Goal: Task Accomplishment & Management: Complete application form

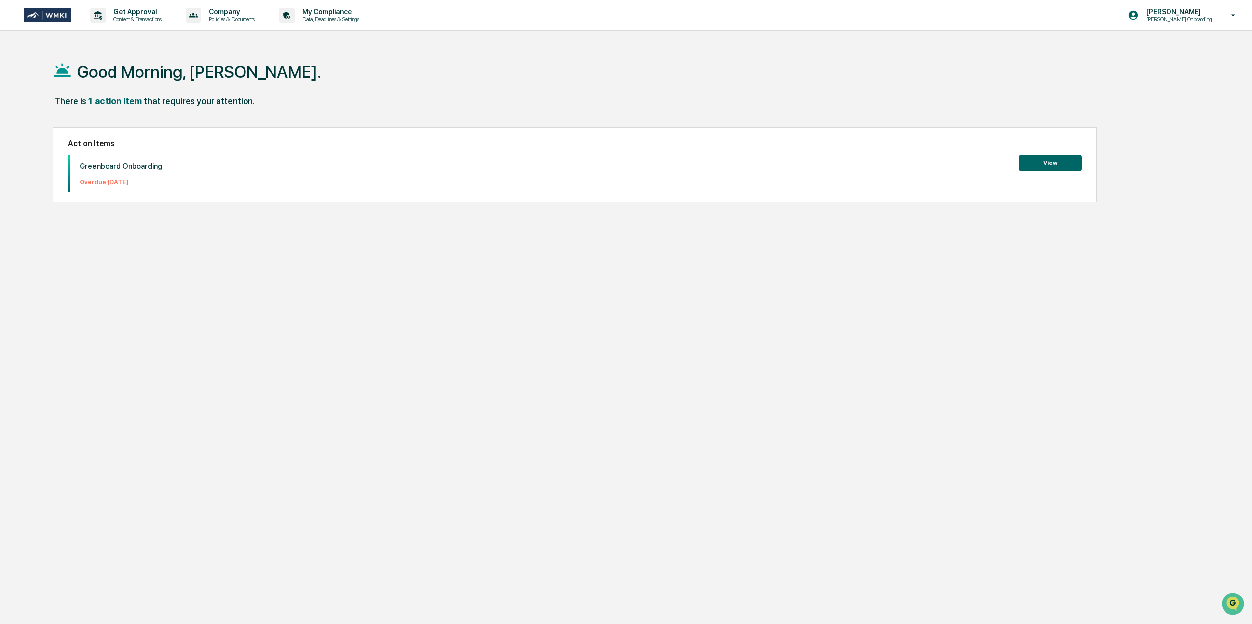
click at [1042, 165] on button "View" at bounding box center [1050, 163] width 63 height 17
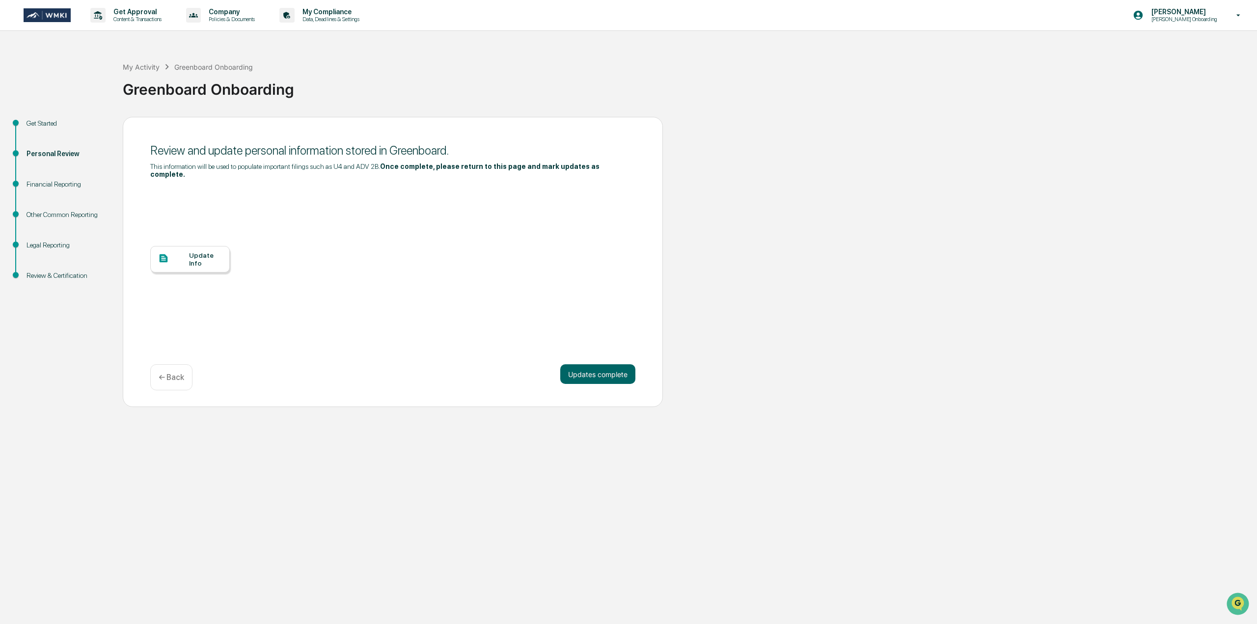
click at [193, 255] on div "Update Info" at bounding box center [205, 259] width 33 height 16
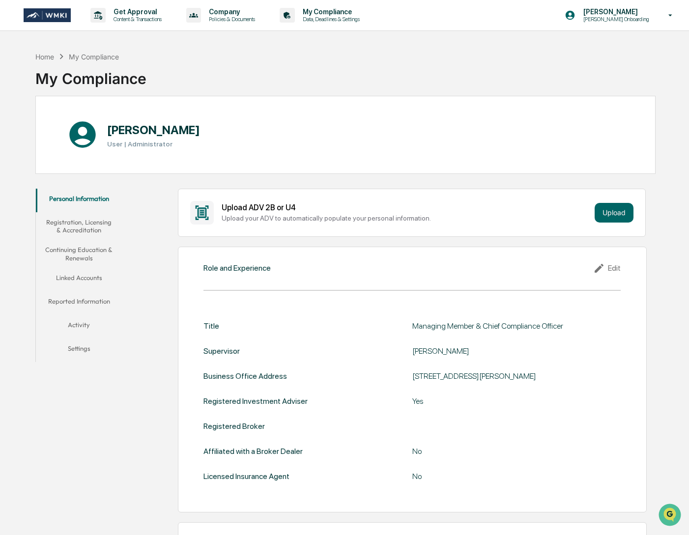
click at [72, 278] on button "Linked Accounts" at bounding box center [79, 280] width 86 height 24
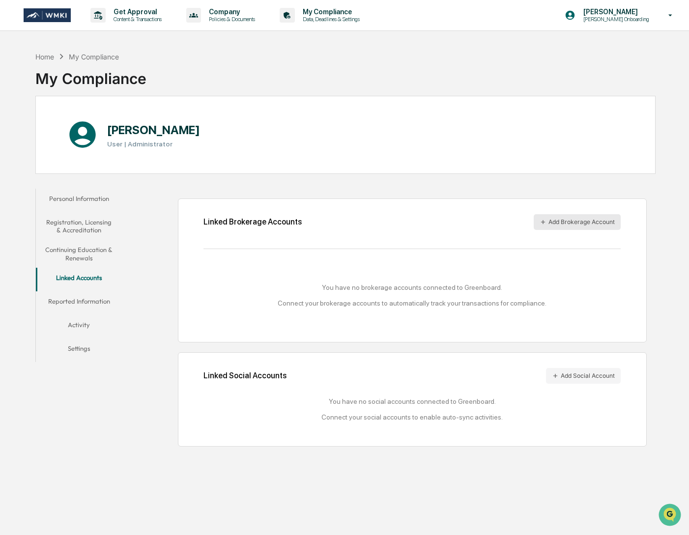
click at [574, 221] on button "Add Brokerage Account" at bounding box center [576, 222] width 87 height 16
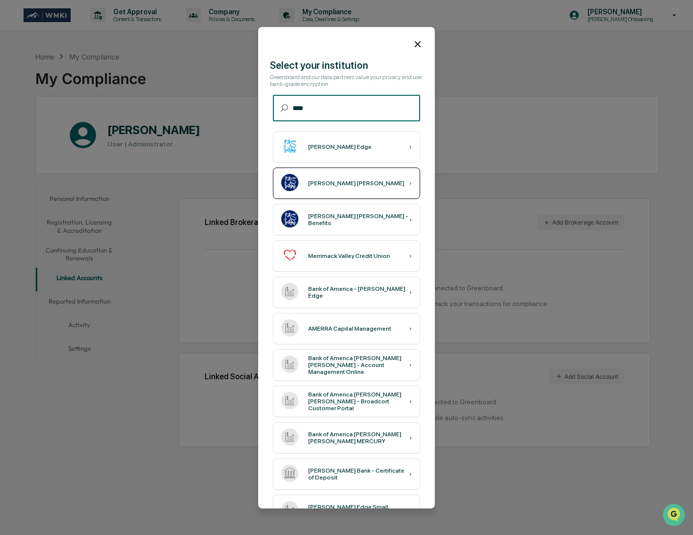
type input "****"
click at [340, 193] on div "Merrill Lynch ›" at bounding box center [346, 182] width 147 height 31
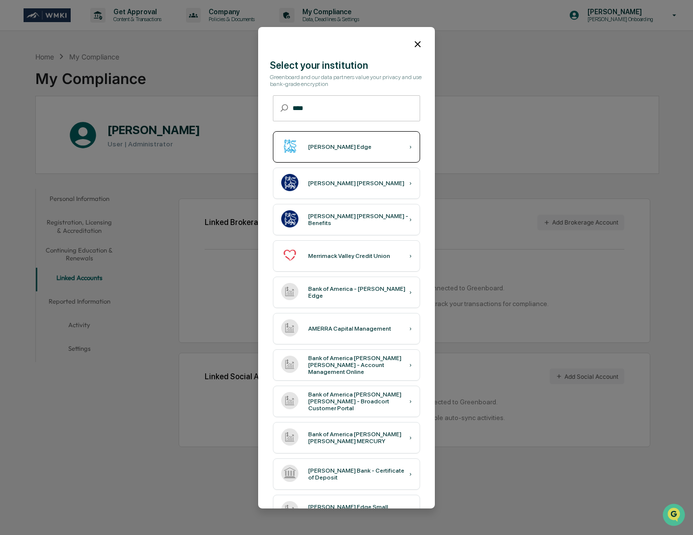
click at [343, 151] on div "Merrill Edge ›" at bounding box center [346, 146] width 147 height 31
click at [414, 46] on icon at bounding box center [418, 43] width 11 height 11
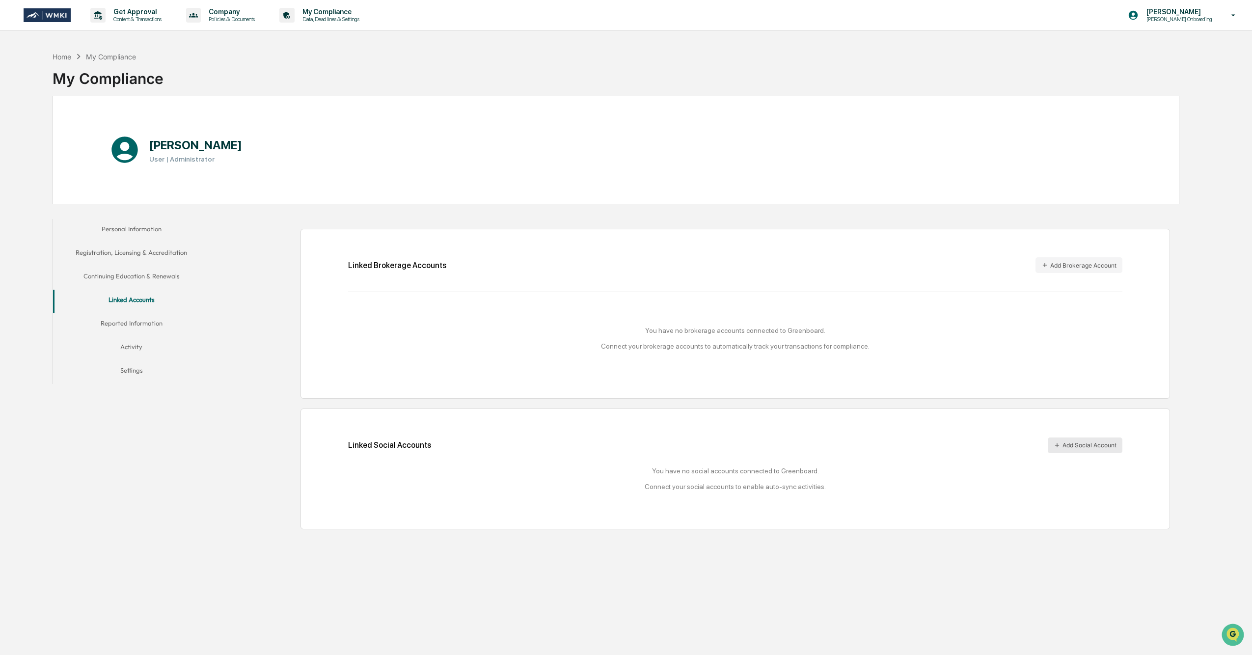
click at [688, 446] on button "Add Social Account" at bounding box center [1085, 446] width 75 height 16
click at [688, 443] on button "Add Social Account" at bounding box center [1085, 446] width 75 height 16
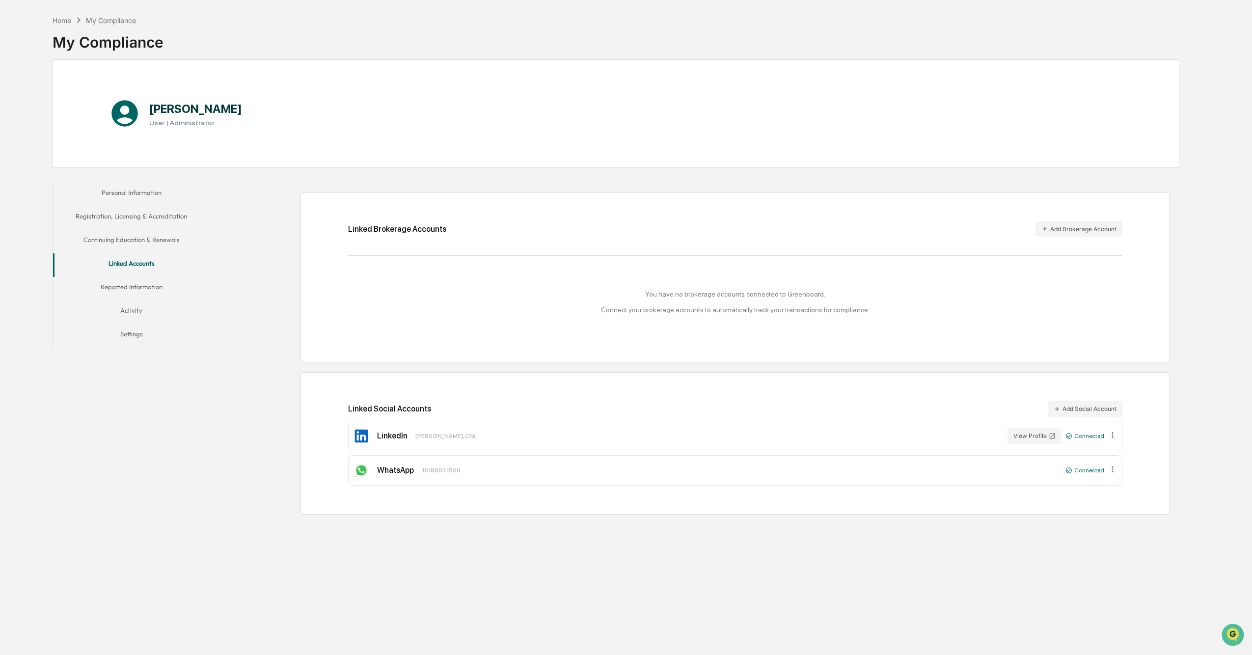
scroll to position [47, 0]
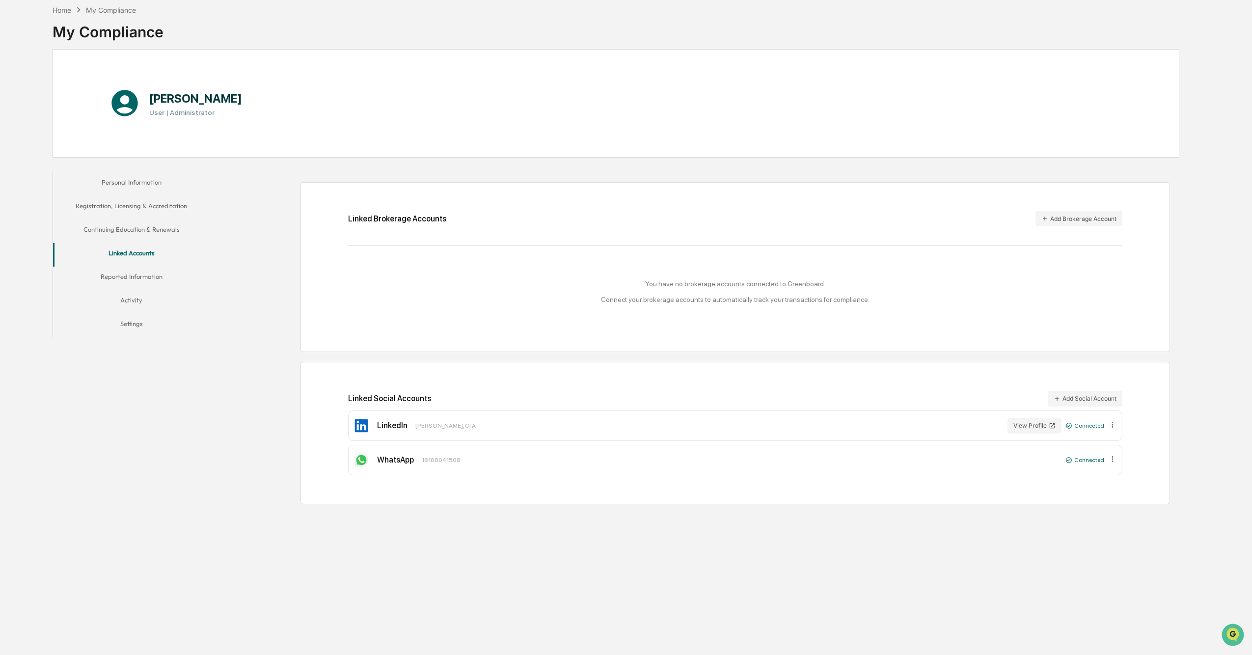
click at [149, 280] on button "Reported Information" at bounding box center [131, 279] width 157 height 24
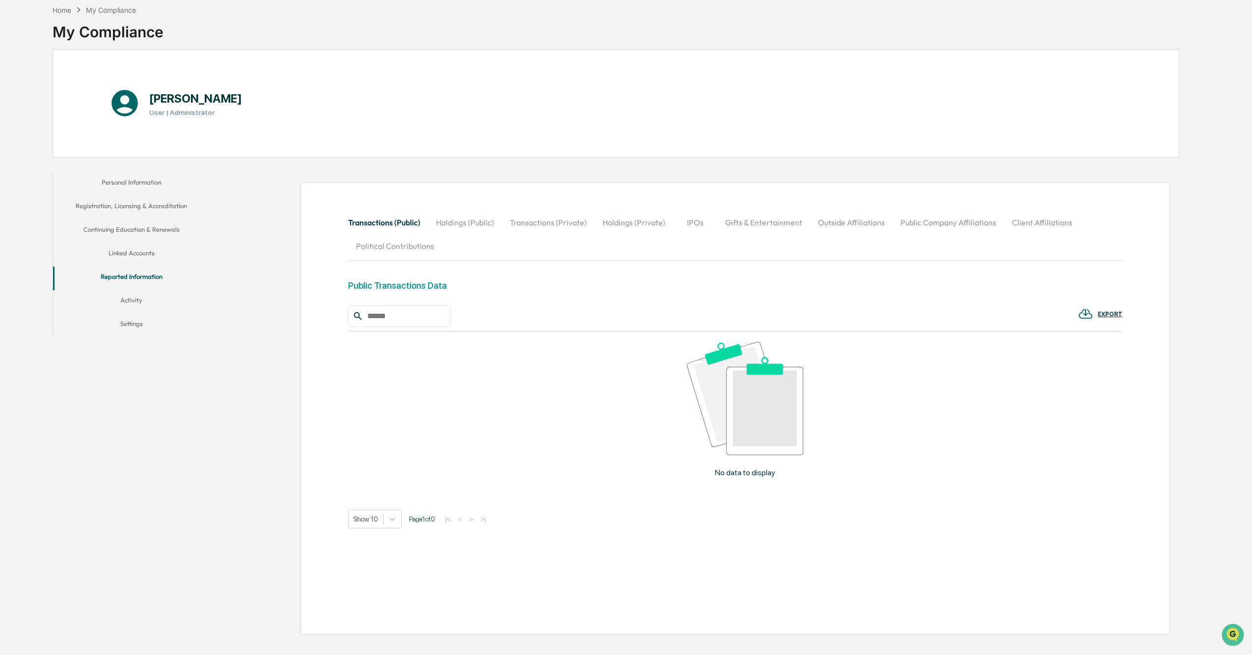
click at [473, 227] on button "Holdings (Public)" at bounding box center [465, 223] width 74 height 24
click at [688, 313] on div "EXPORT" at bounding box center [1110, 314] width 25 height 7
click at [655, 284] on div at bounding box center [628, 327] width 1257 height 655
click at [635, 225] on button "Holdings (Private)" at bounding box center [634, 223] width 79 height 24
click at [688, 313] on div "EXPORT" at bounding box center [1110, 314] width 25 height 7
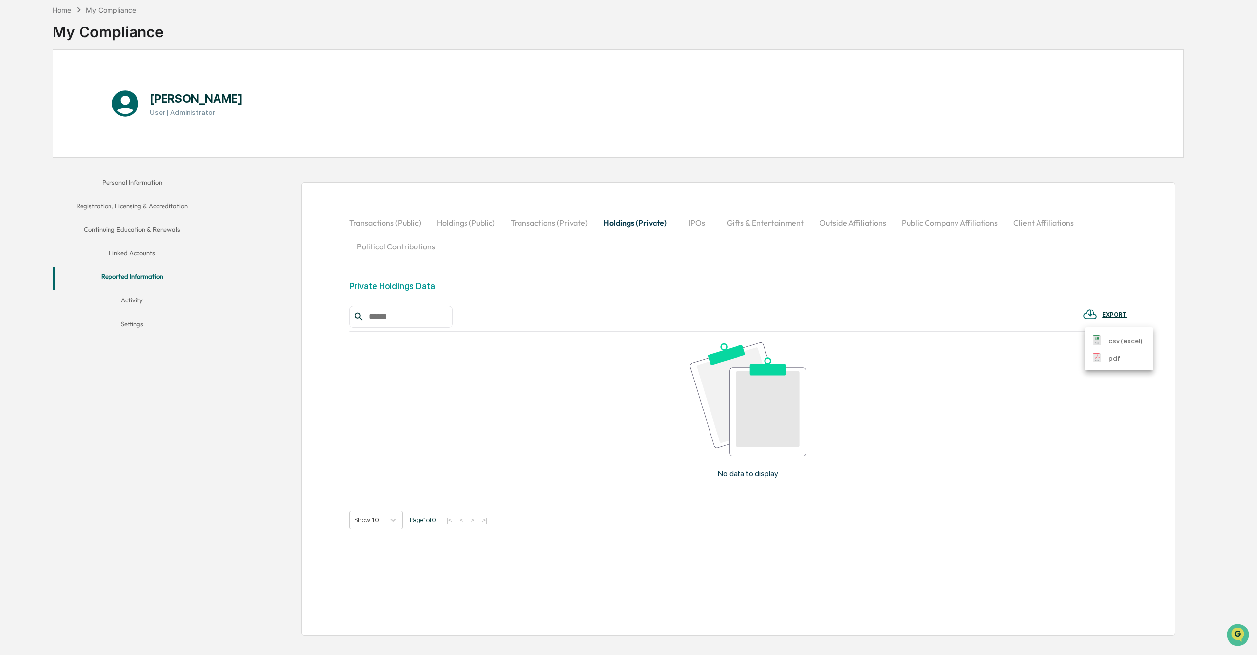
click at [688, 341] on p "csv (excel)" at bounding box center [1125, 341] width 34 height 10
click at [131, 252] on div at bounding box center [628, 327] width 1257 height 655
click at [131, 251] on button "Linked Accounts" at bounding box center [131, 255] width 157 height 24
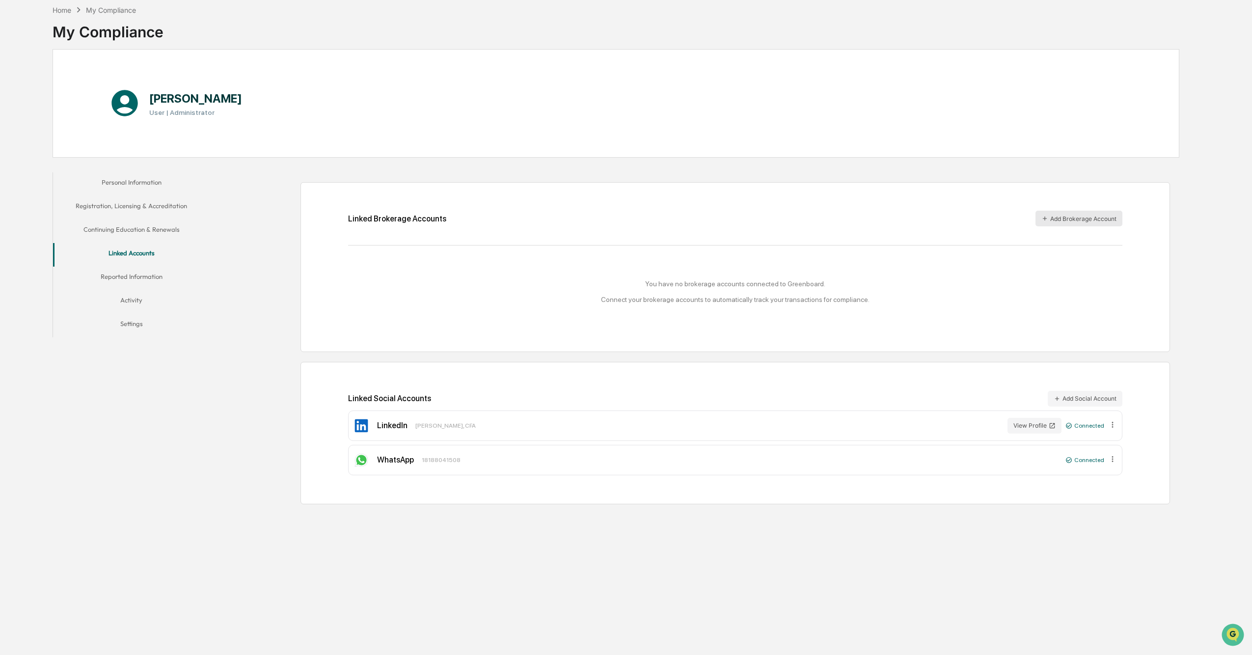
click at [688, 219] on button "Add Brokerage Account" at bounding box center [1079, 219] width 87 height 16
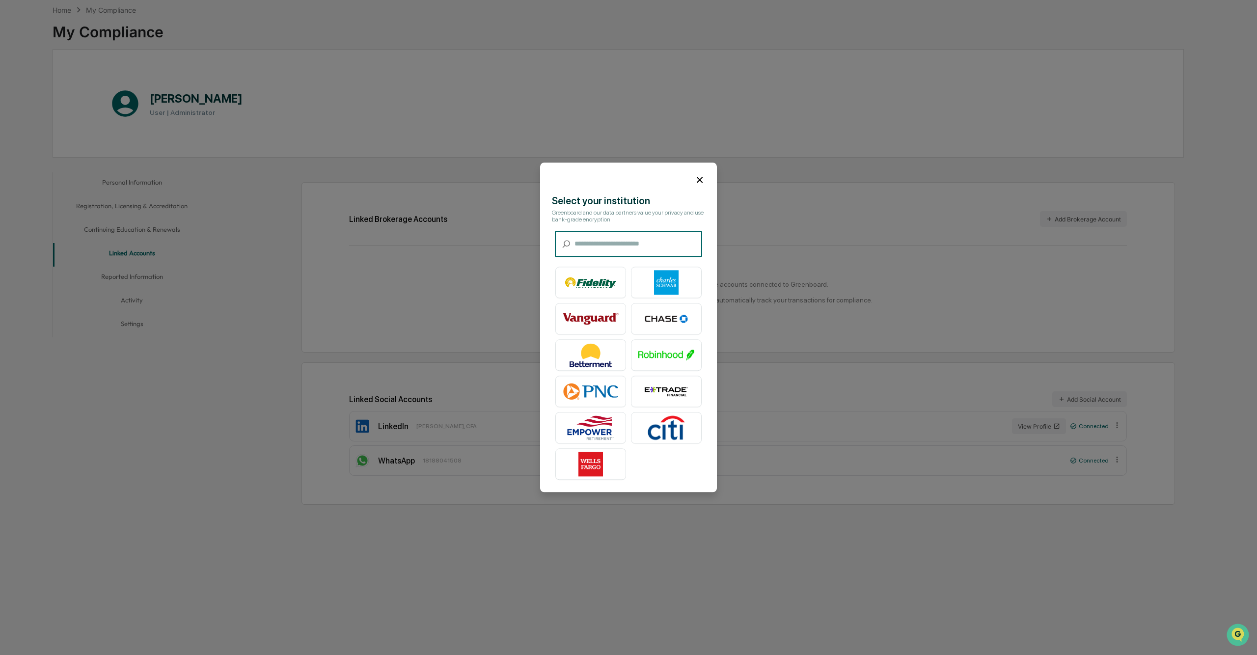
click at [592, 245] on input "text" at bounding box center [639, 244] width 128 height 26
click at [594, 461] on img at bounding box center [591, 464] width 56 height 25
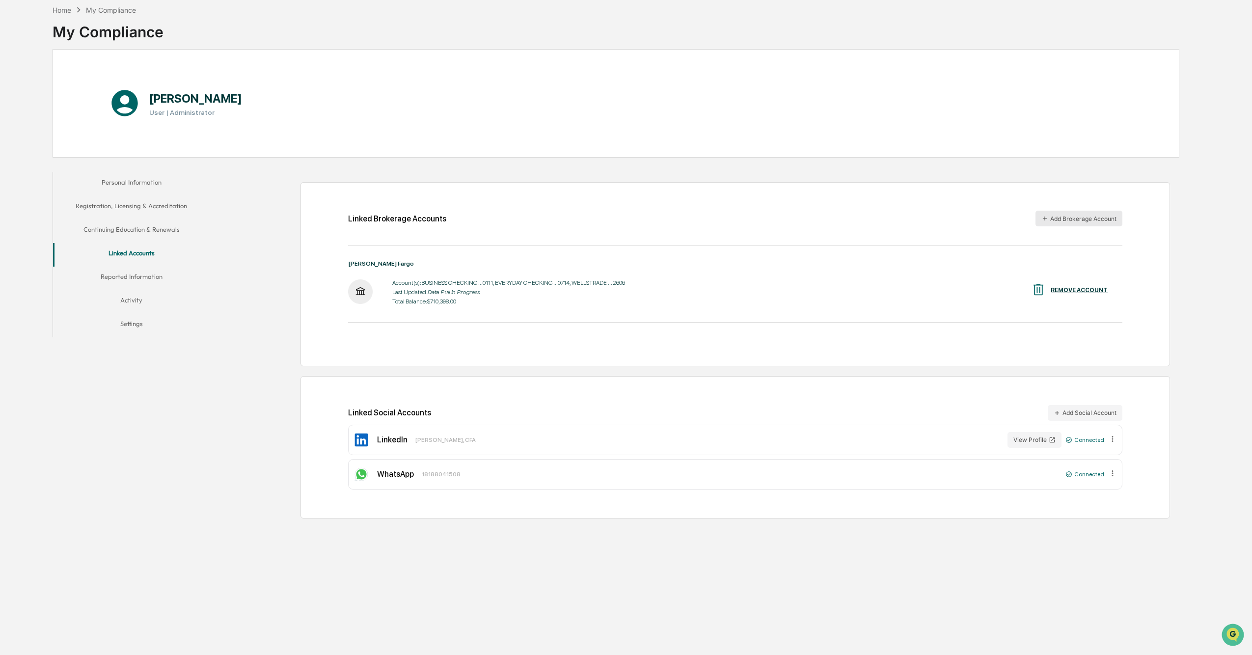
click at [688, 224] on button "Add Brokerage Account" at bounding box center [1079, 219] width 87 height 16
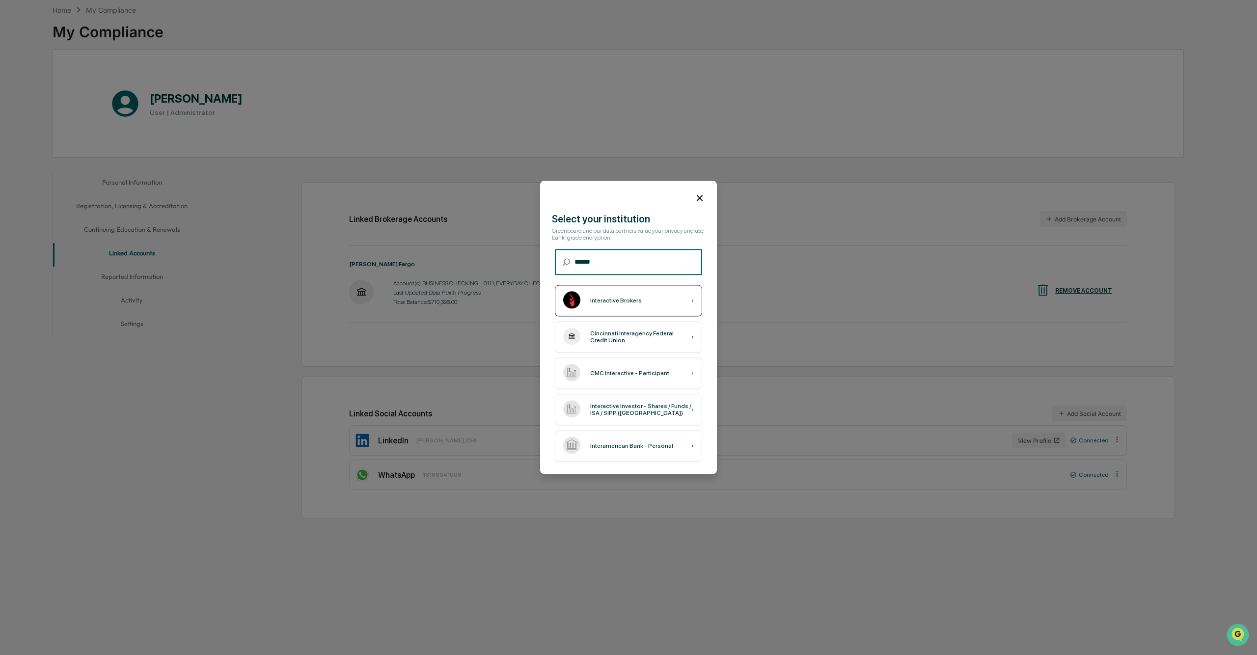
type input "******"
click at [620, 305] on div "Interactive Brokers ›" at bounding box center [628, 300] width 147 height 31
click at [604, 316] on div "Interactive Brokers ›" at bounding box center [628, 300] width 147 height 31
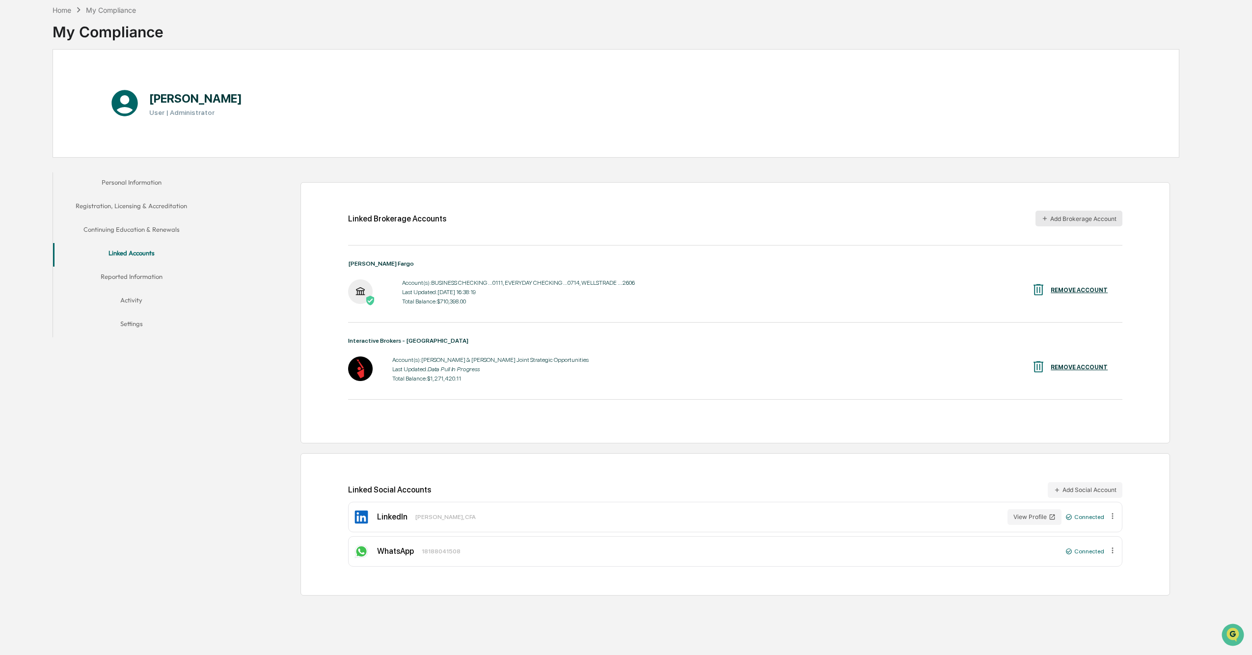
click at [688, 220] on button "Add Brokerage Account" at bounding box center [1079, 219] width 87 height 16
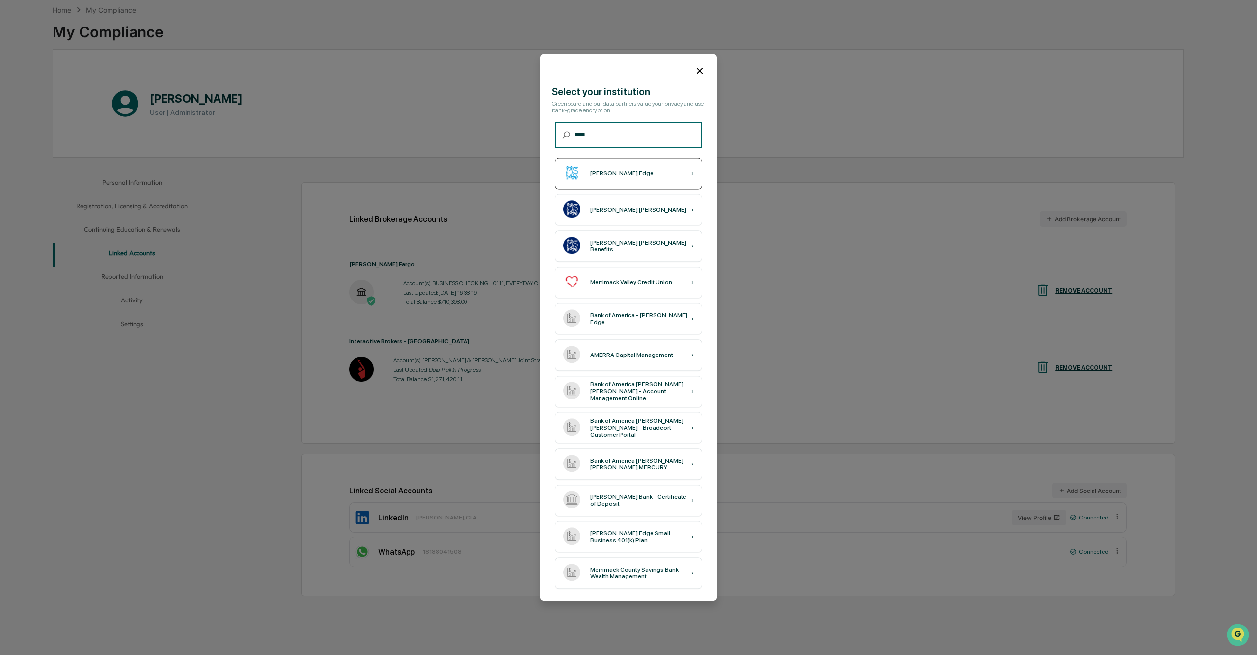
type input "****"
click at [635, 177] on div "Merrill Edge ›" at bounding box center [628, 173] width 147 height 31
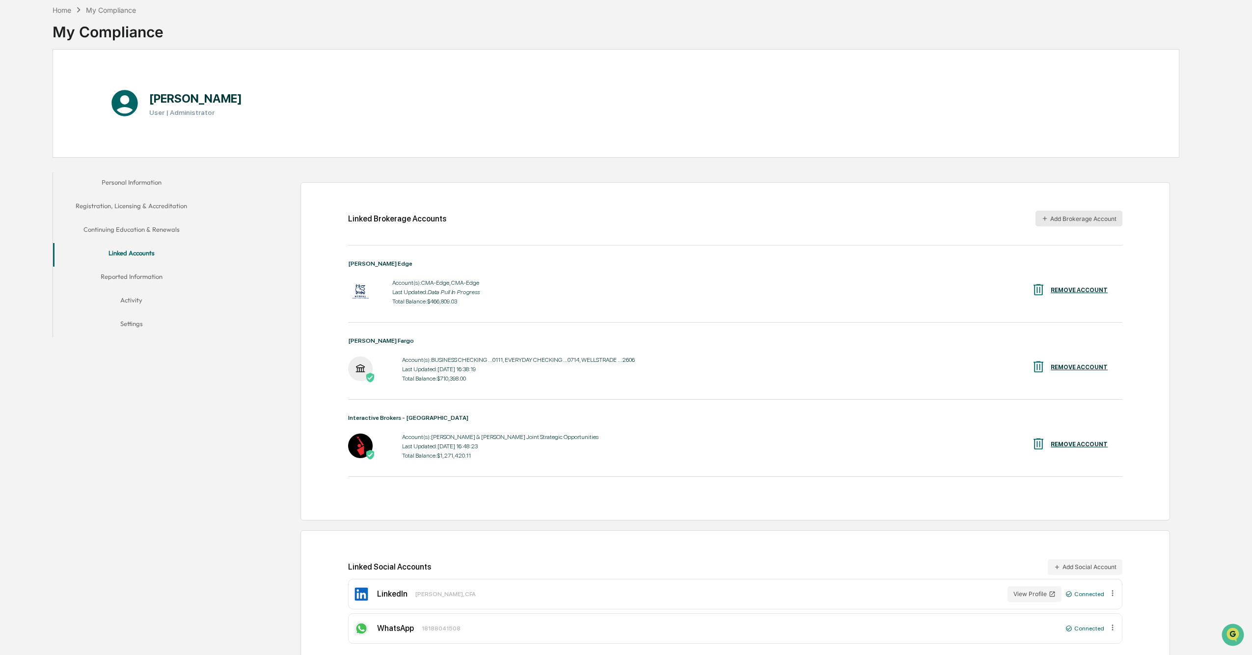
click at [688, 222] on button "Add Brokerage Account" at bounding box center [1079, 219] width 87 height 16
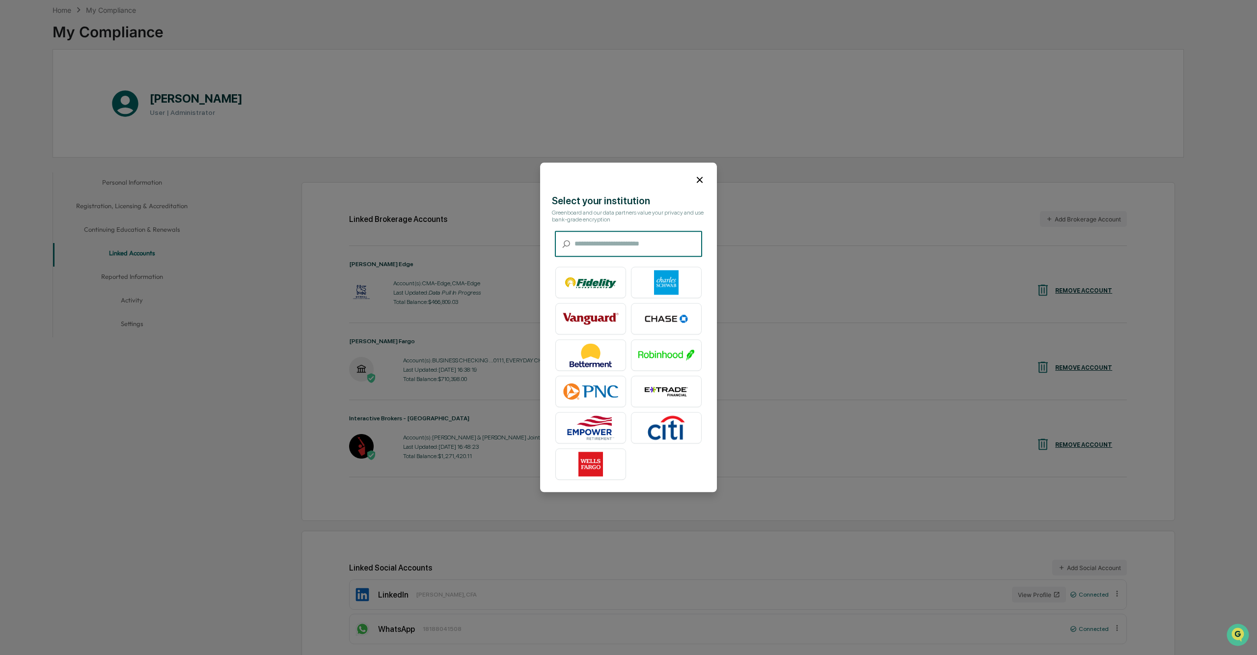
click at [611, 247] on input "text" at bounding box center [639, 244] width 128 height 26
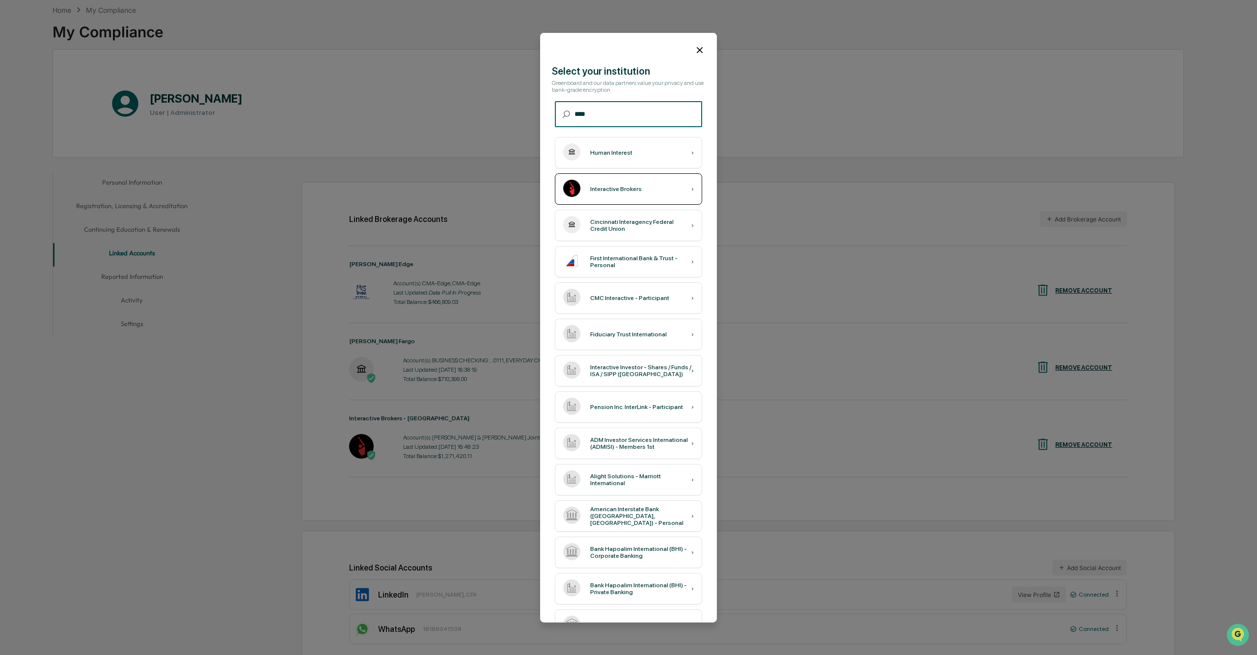
type input "****"
click at [600, 193] on div "Interactive Brokers ›" at bounding box center [628, 188] width 147 height 31
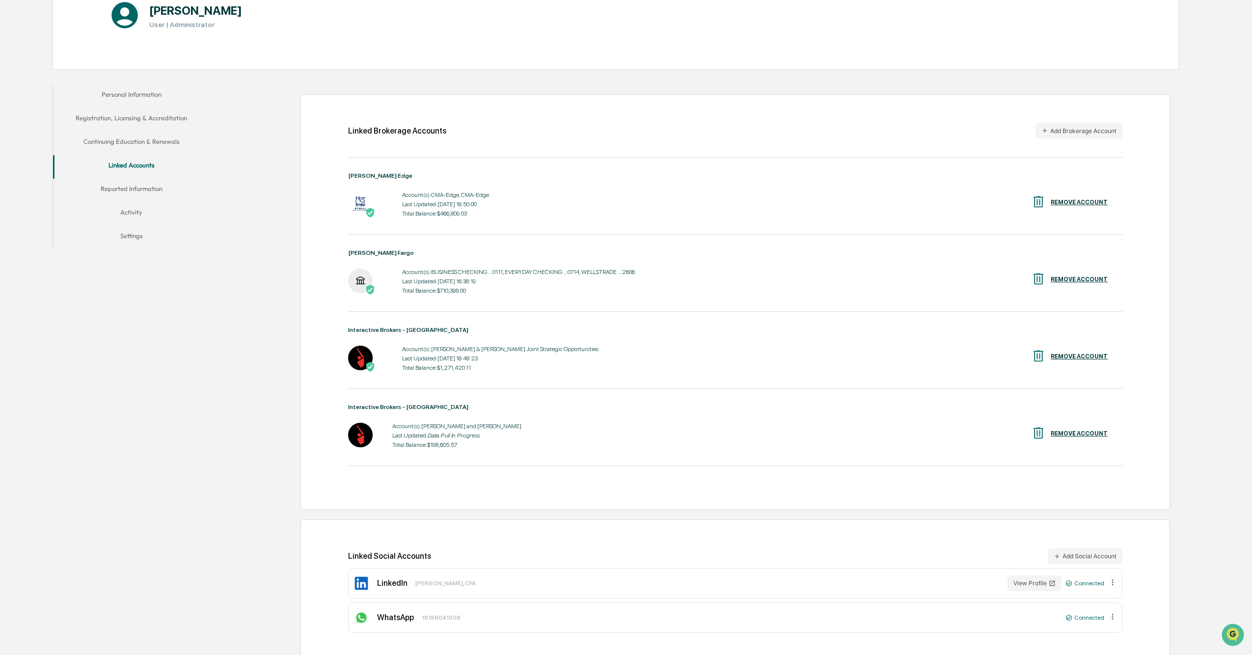
scroll to position [146, 0]
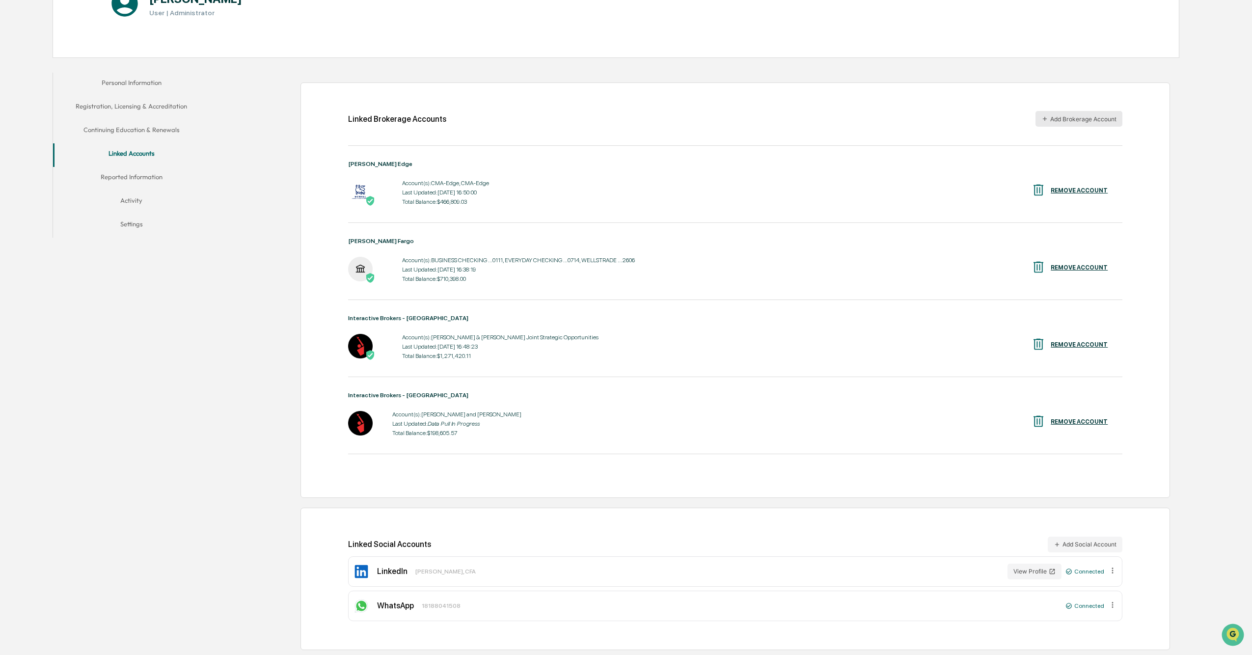
click at [688, 118] on button "Add Brokerage Account" at bounding box center [1079, 119] width 87 height 16
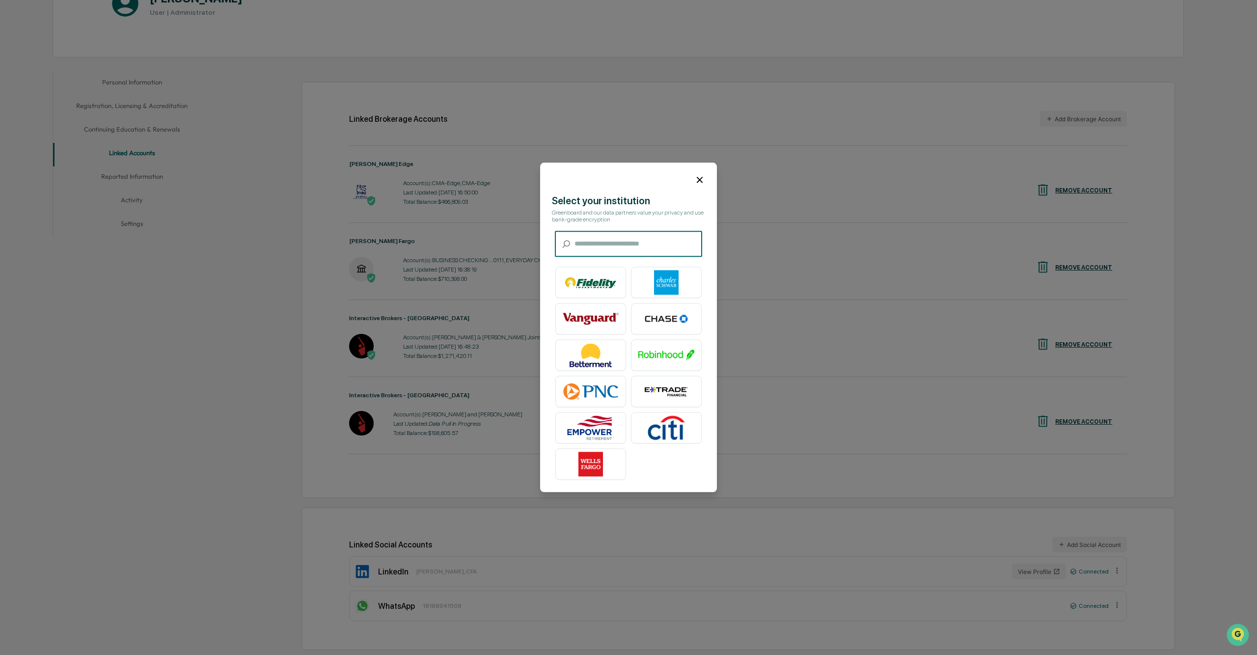
click at [621, 237] on input "text" at bounding box center [639, 244] width 128 height 26
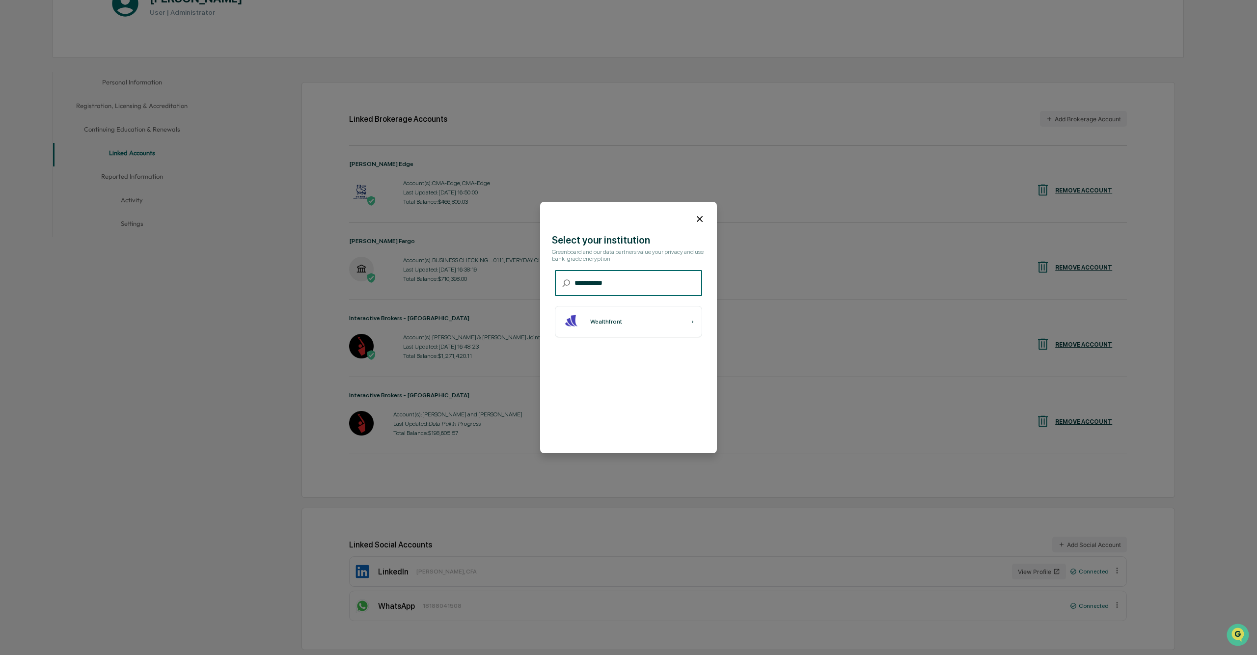
type input "**********"
click at [605, 305] on table "Wealthfront ›" at bounding box center [629, 322] width 156 height 40
click at [608, 317] on div "Wealthfront ›" at bounding box center [628, 321] width 147 height 31
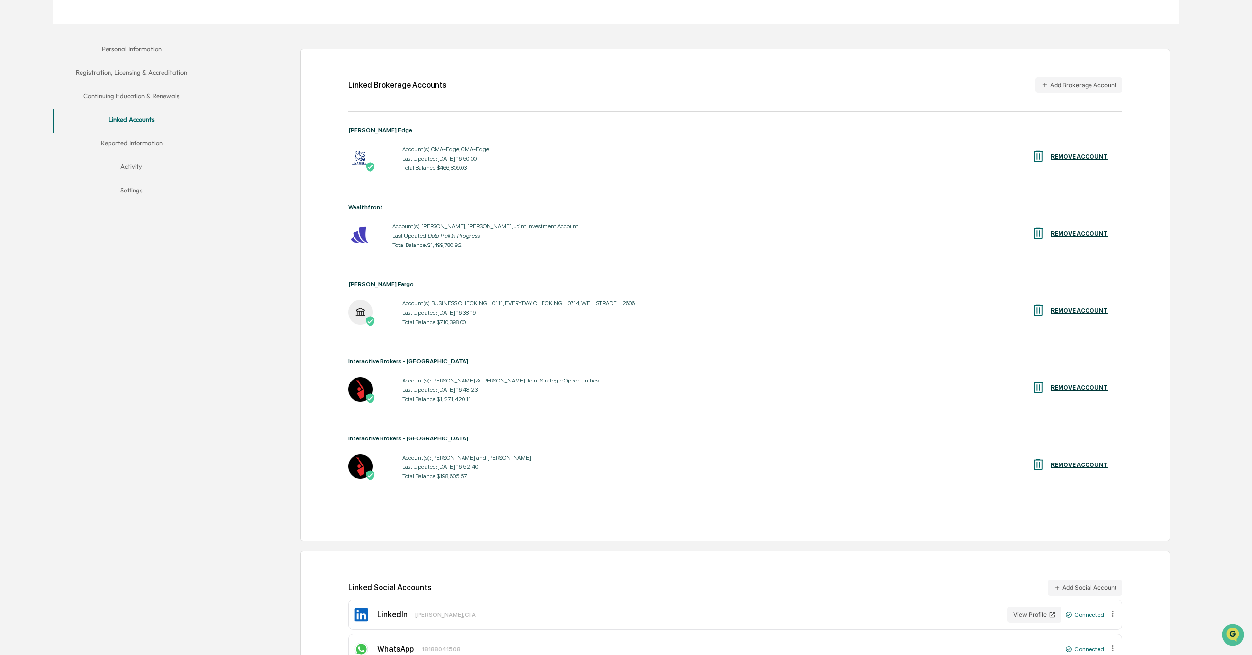
scroll to position [223, 0]
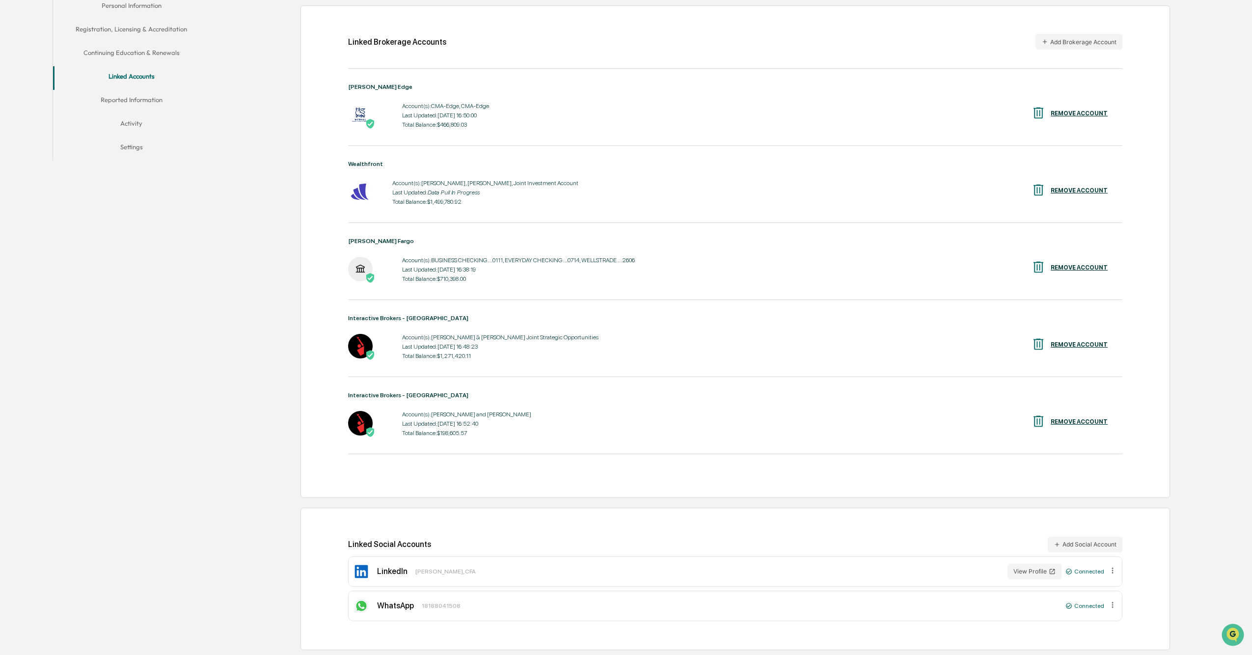
click at [131, 98] on button "Reported Information" at bounding box center [131, 102] width 157 height 24
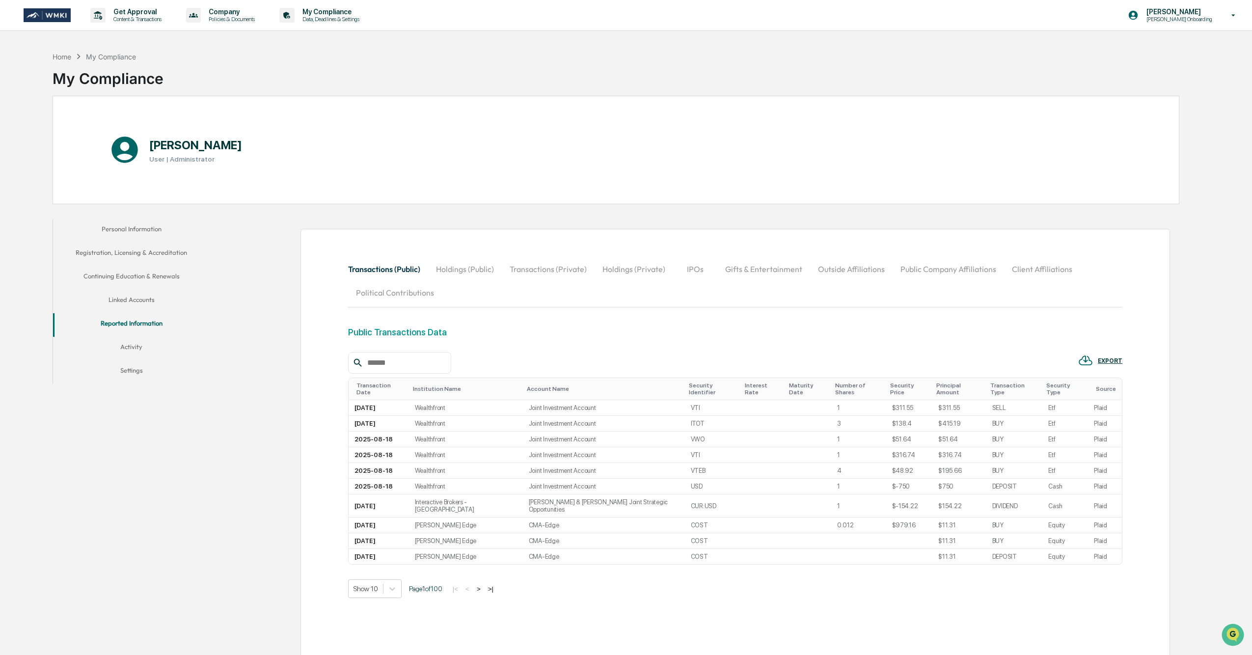
scroll to position [47, 0]
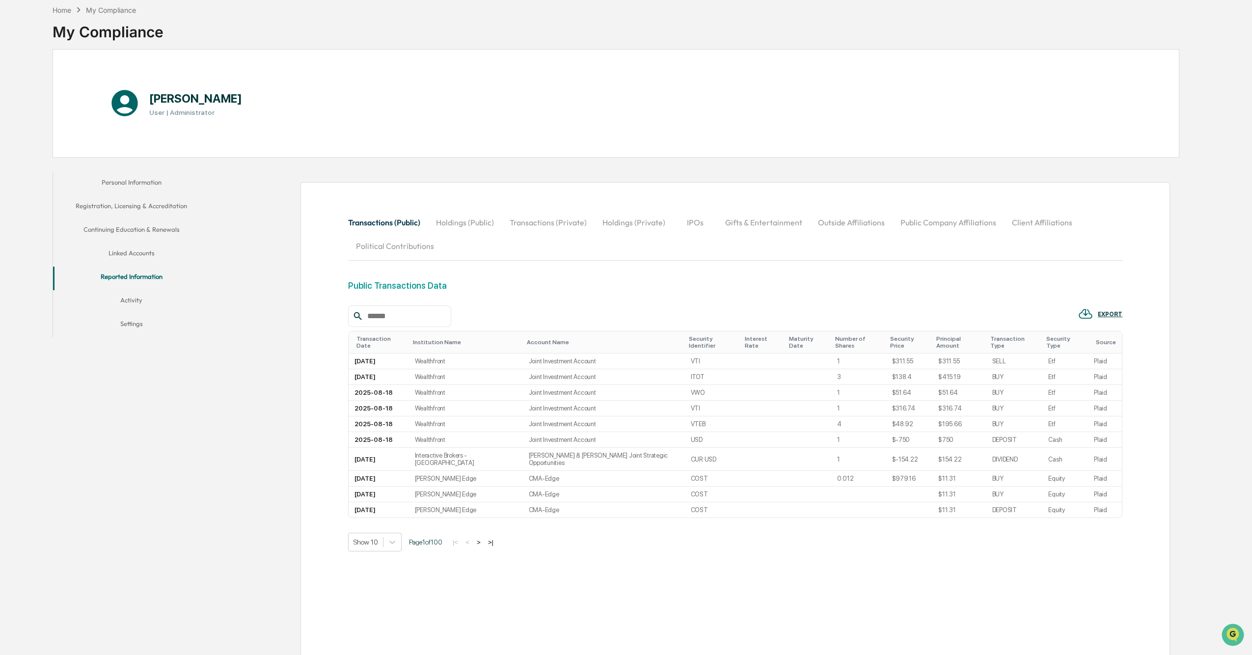
click at [467, 224] on button "Holdings (Public)" at bounding box center [465, 223] width 74 height 24
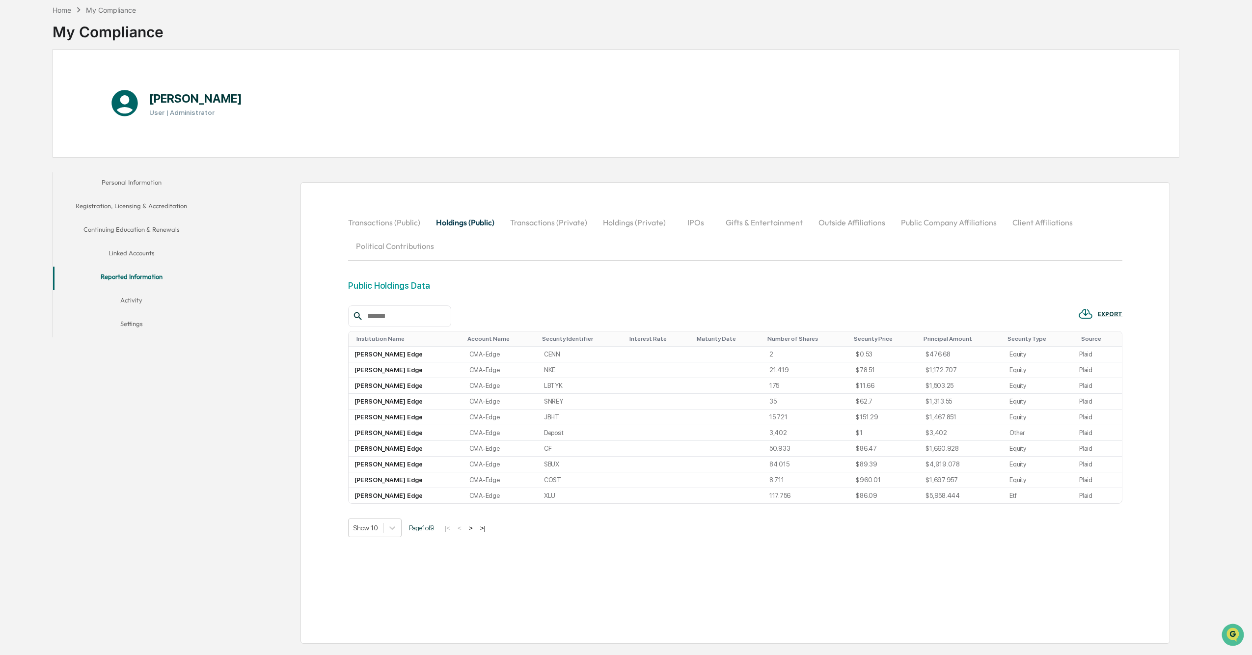
click at [545, 219] on button "Transactions (Private)" at bounding box center [548, 223] width 93 height 24
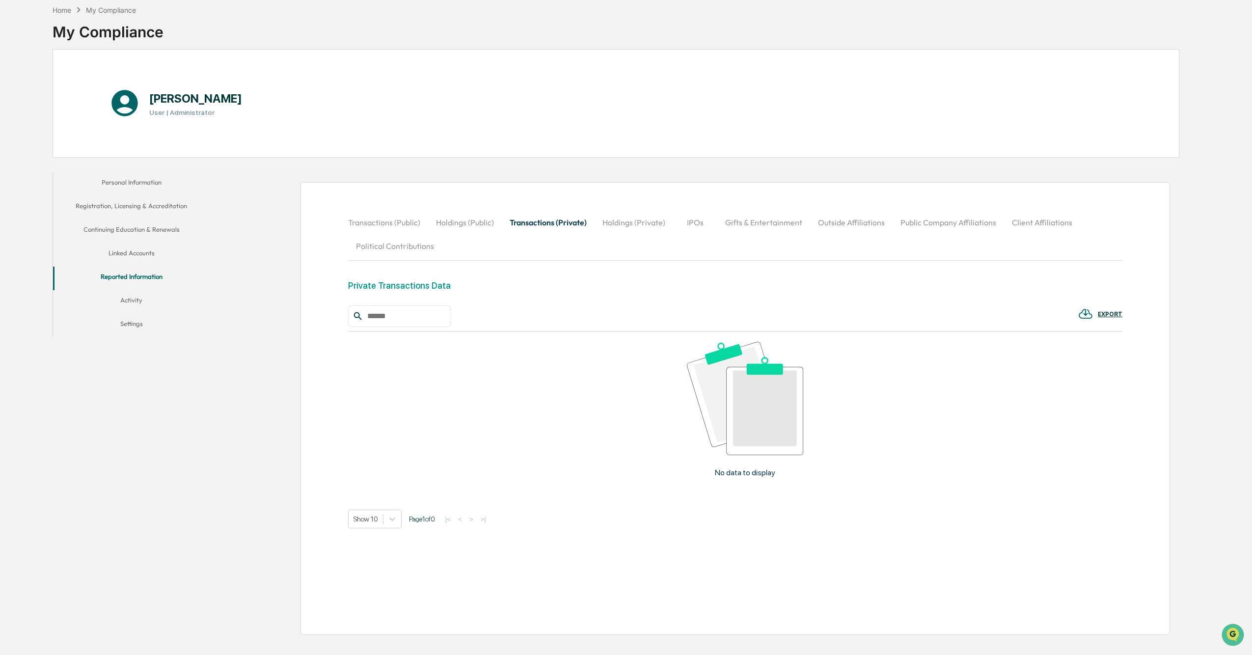
click at [688, 418] on img at bounding box center [745, 398] width 116 height 113
click at [688, 474] on p "No data to display" at bounding box center [745, 472] width 60 height 9
click at [138, 301] on button "Activity" at bounding box center [131, 302] width 157 height 24
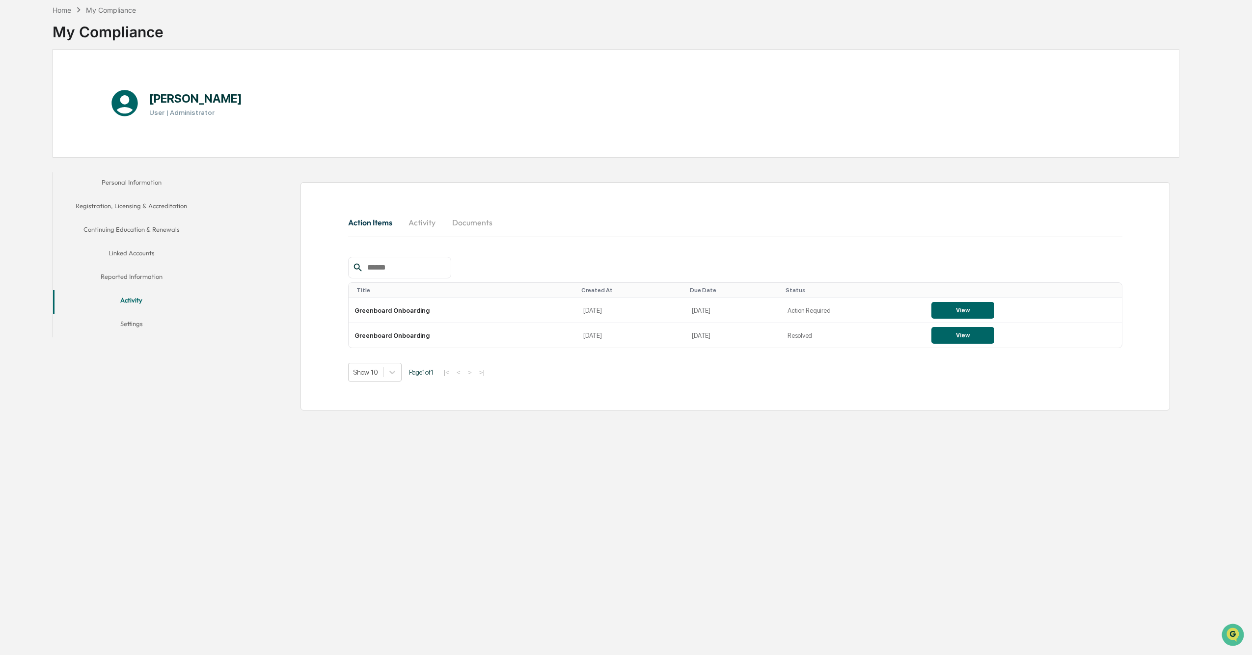
click at [136, 324] on button "Settings" at bounding box center [131, 326] width 157 height 24
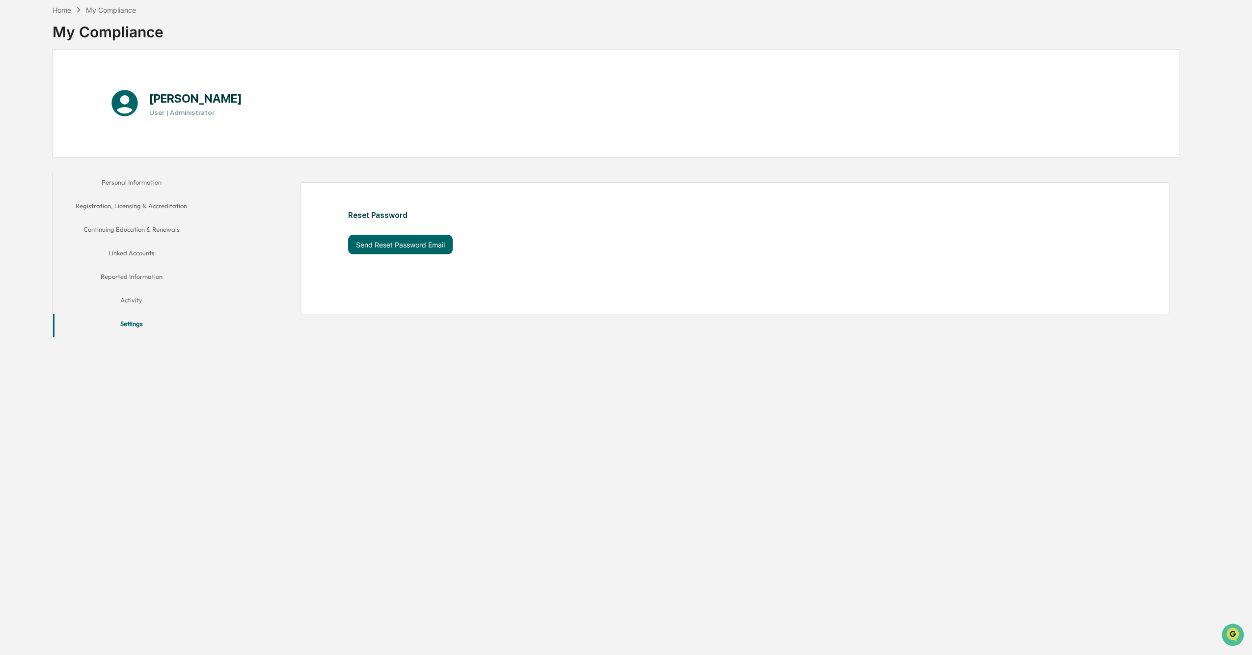
click at [137, 305] on button "Activity" at bounding box center [131, 302] width 157 height 24
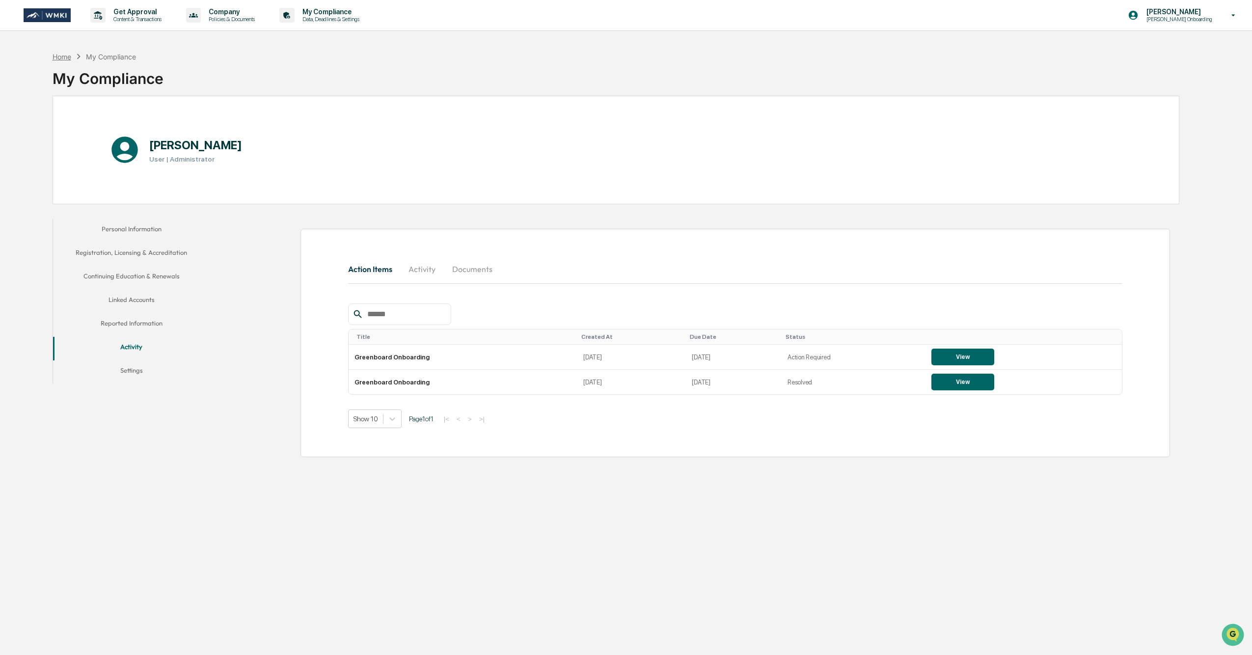
click at [64, 56] on div "Home" at bounding box center [62, 57] width 19 height 8
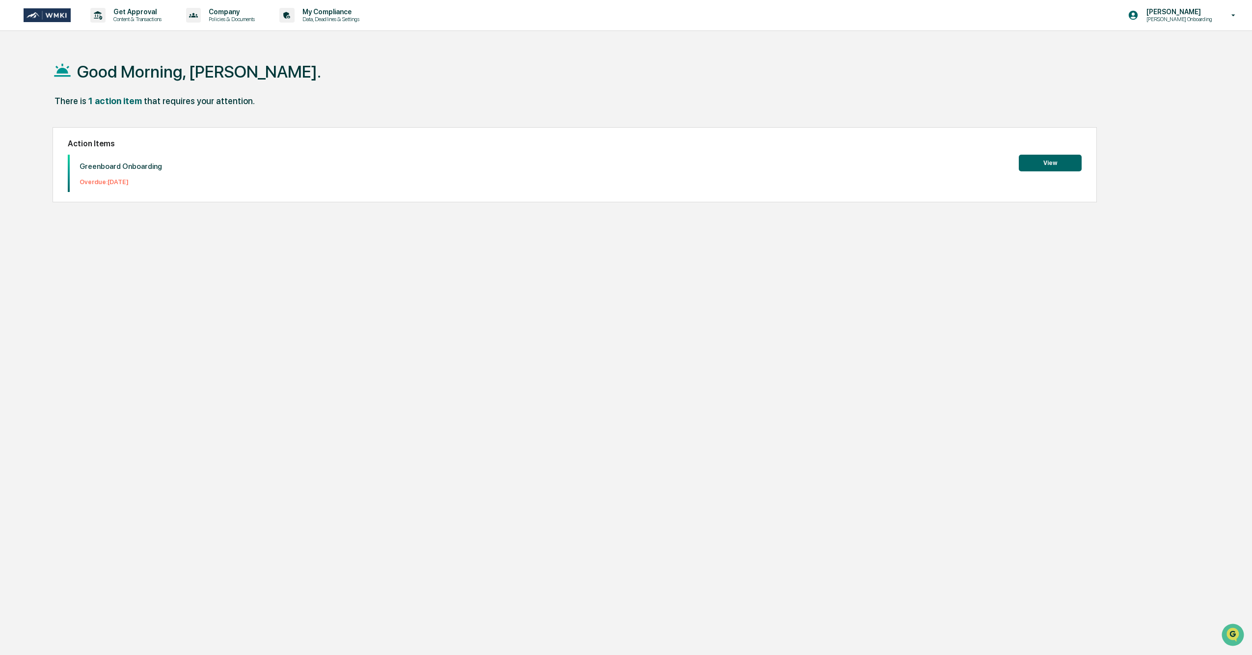
click at [688, 165] on button "View" at bounding box center [1050, 163] width 63 height 17
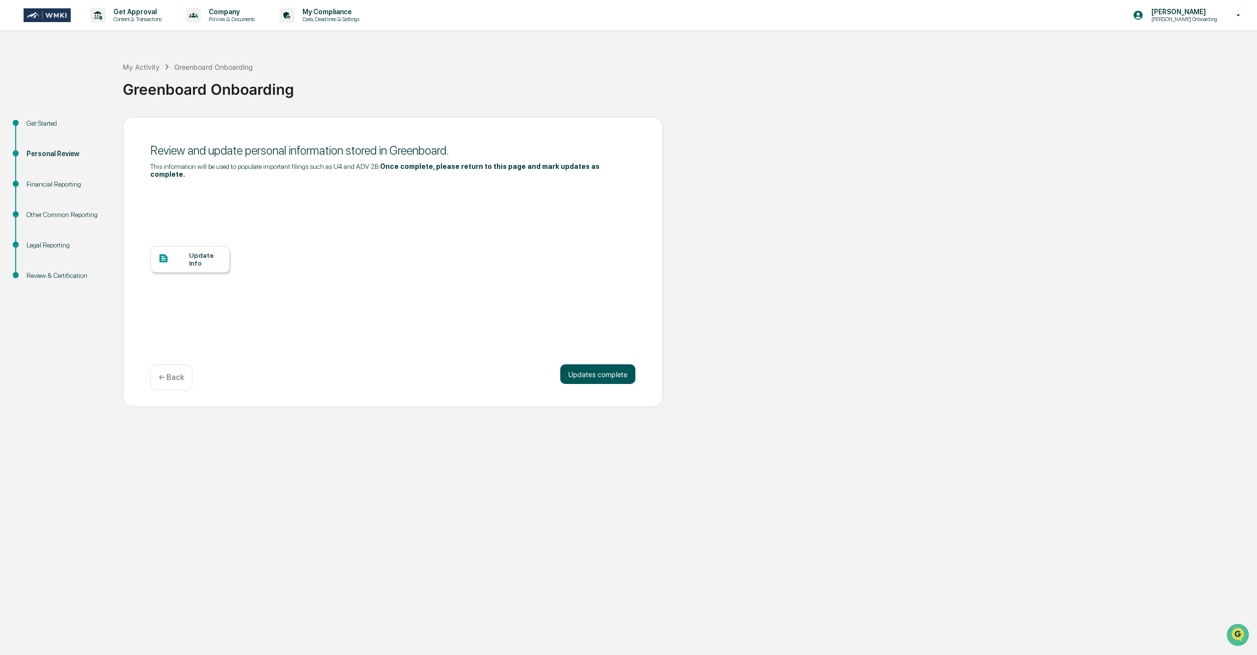
click at [595, 367] on button "Updates complete" at bounding box center [597, 374] width 75 height 20
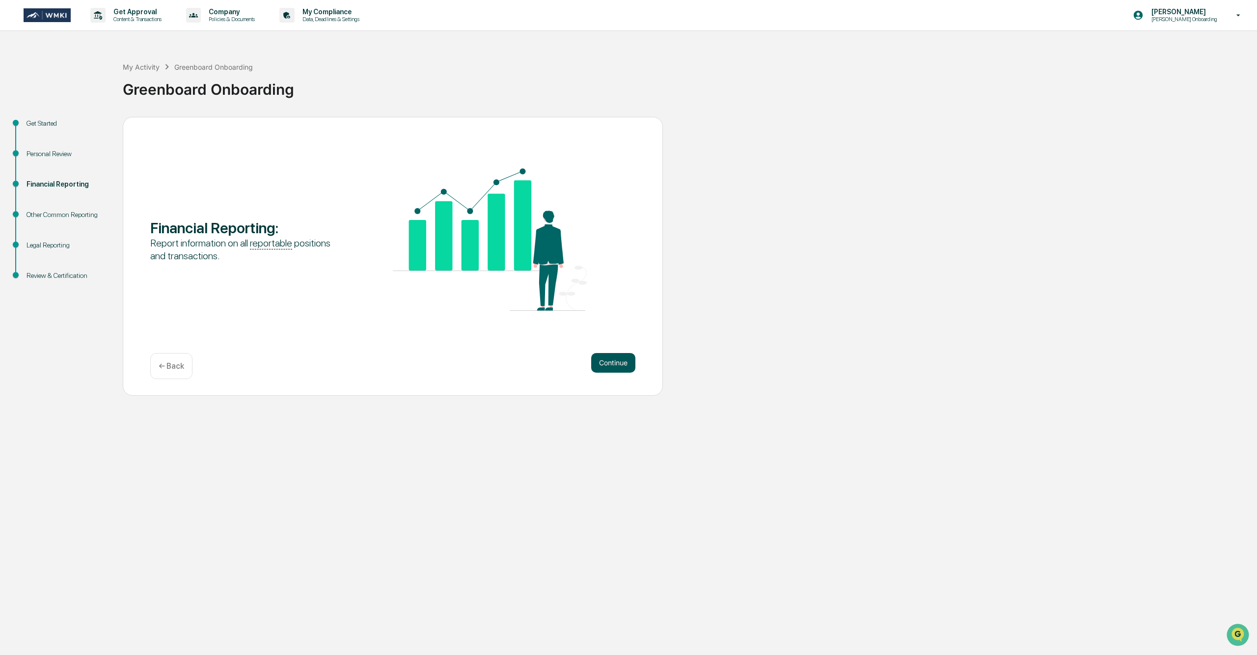
click at [615, 367] on button "Continue" at bounding box center [613, 363] width 44 height 20
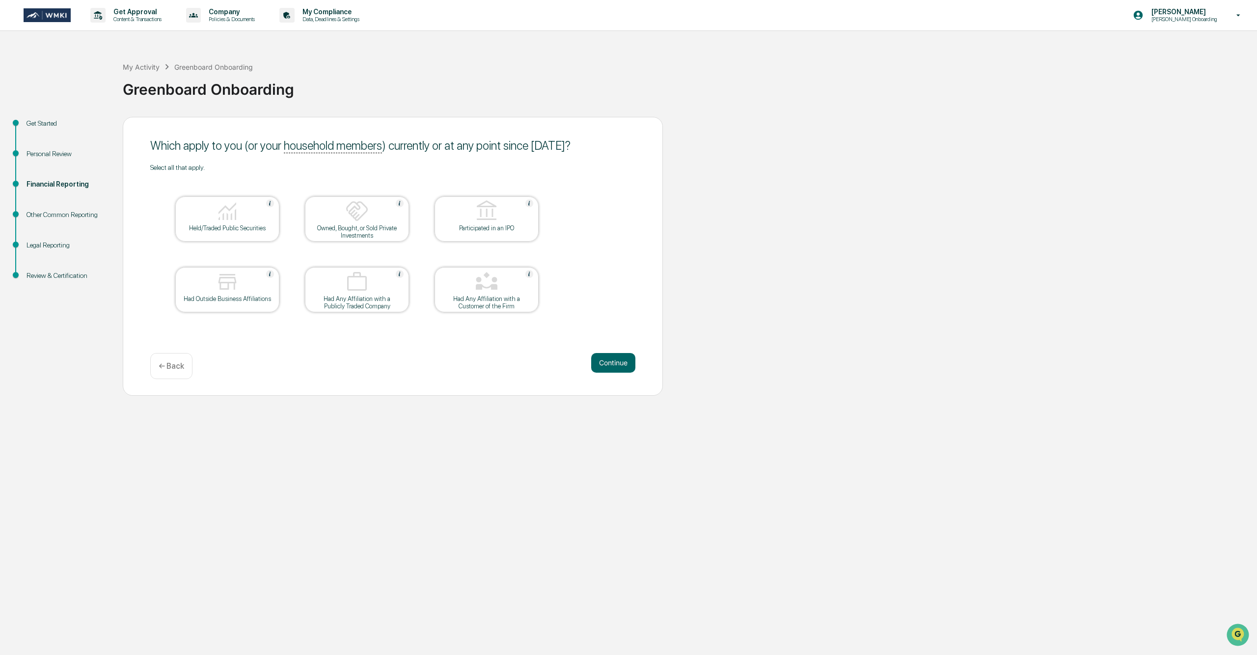
click at [512, 298] on div "Had Any Affiliation with a Customer of the Firm" at bounding box center [486, 302] width 88 height 15
click at [344, 228] on div "Owned, Bought, or Sold Private Investments" at bounding box center [357, 231] width 88 height 15
click at [318, 287] on div at bounding box center [357, 282] width 98 height 25
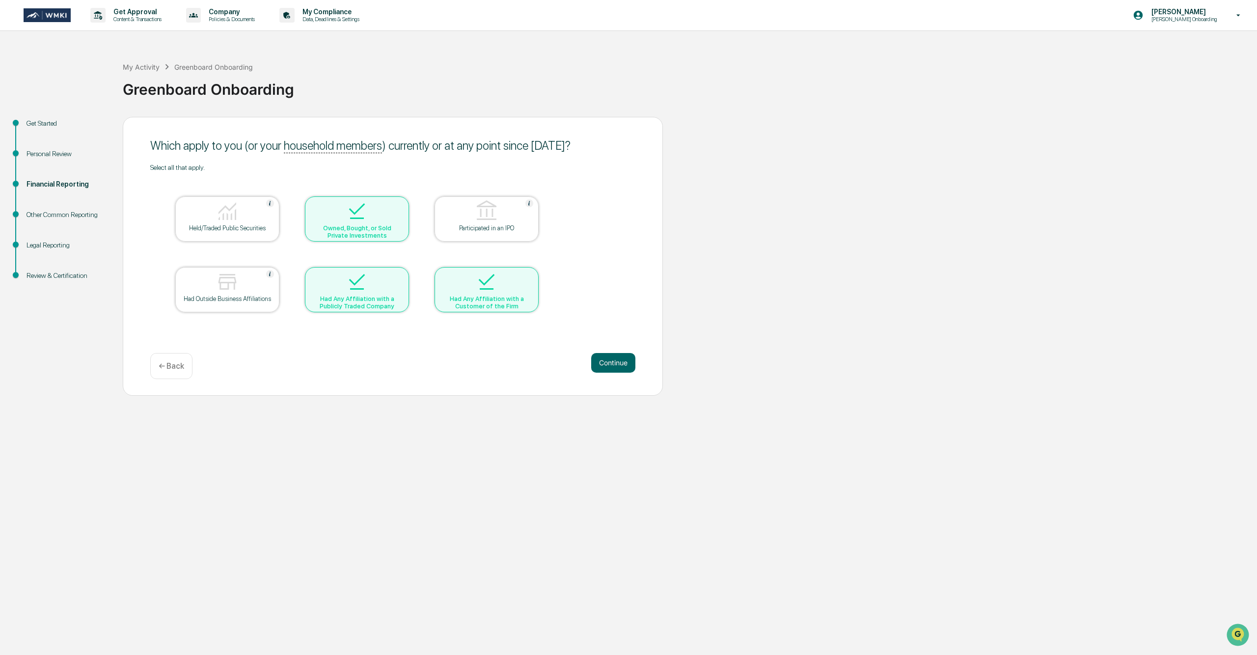
click at [240, 284] on div at bounding box center [227, 282] width 98 height 25
click at [239, 221] on div at bounding box center [227, 211] width 98 height 25
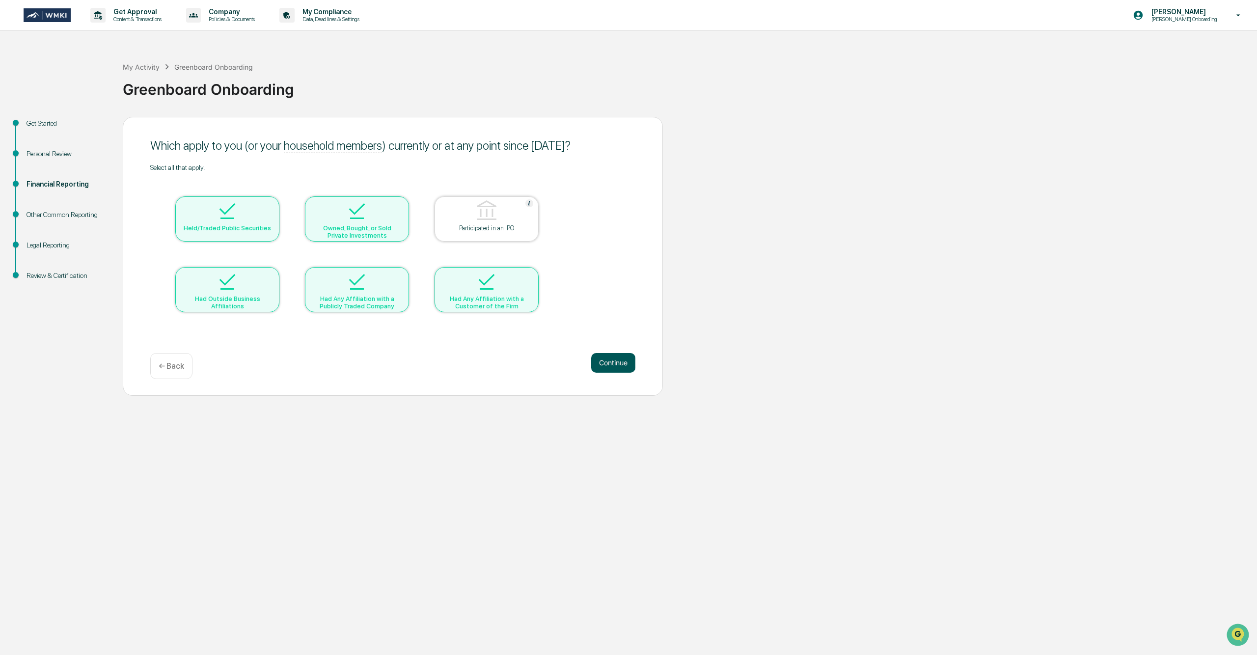
click at [625, 364] on button "Continue" at bounding box center [613, 363] width 44 height 20
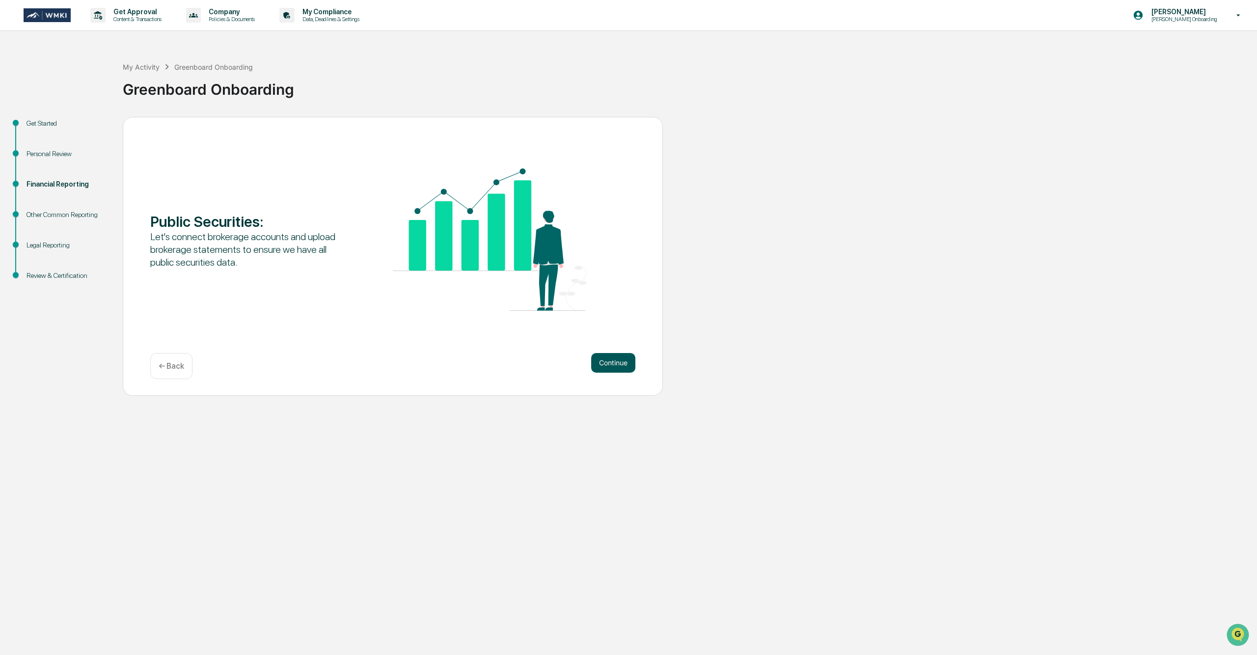
click at [616, 365] on button "Continue" at bounding box center [613, 363] width 44 height 20
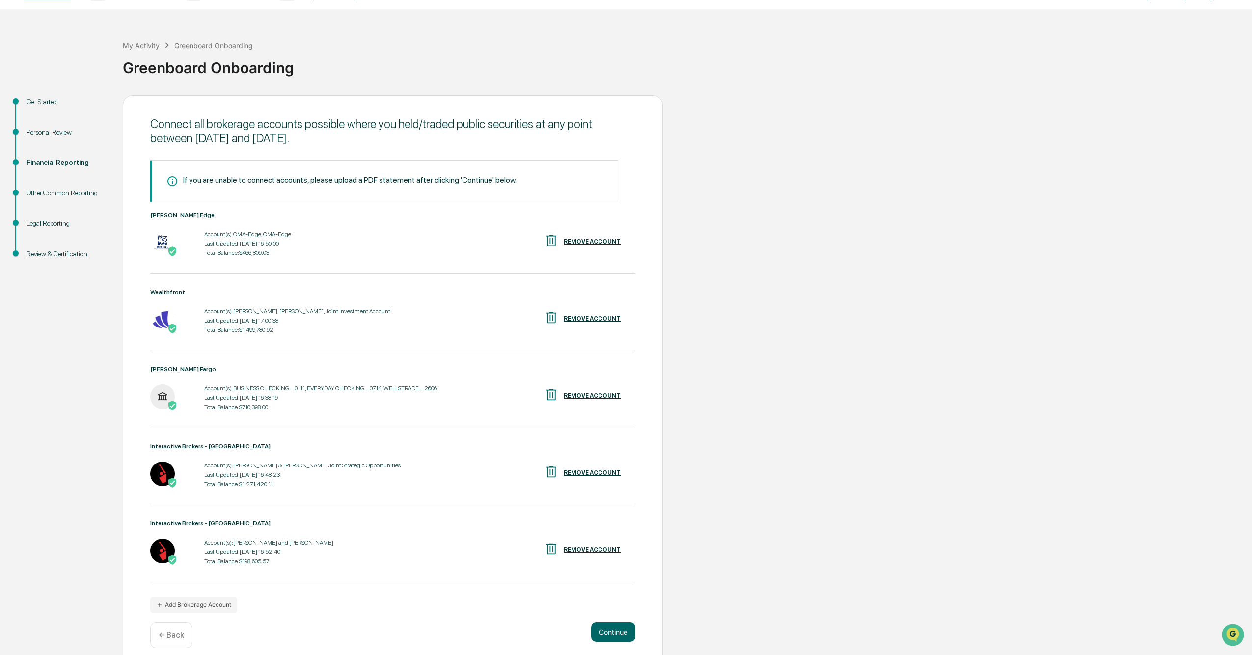
scroll to position [31, 0]
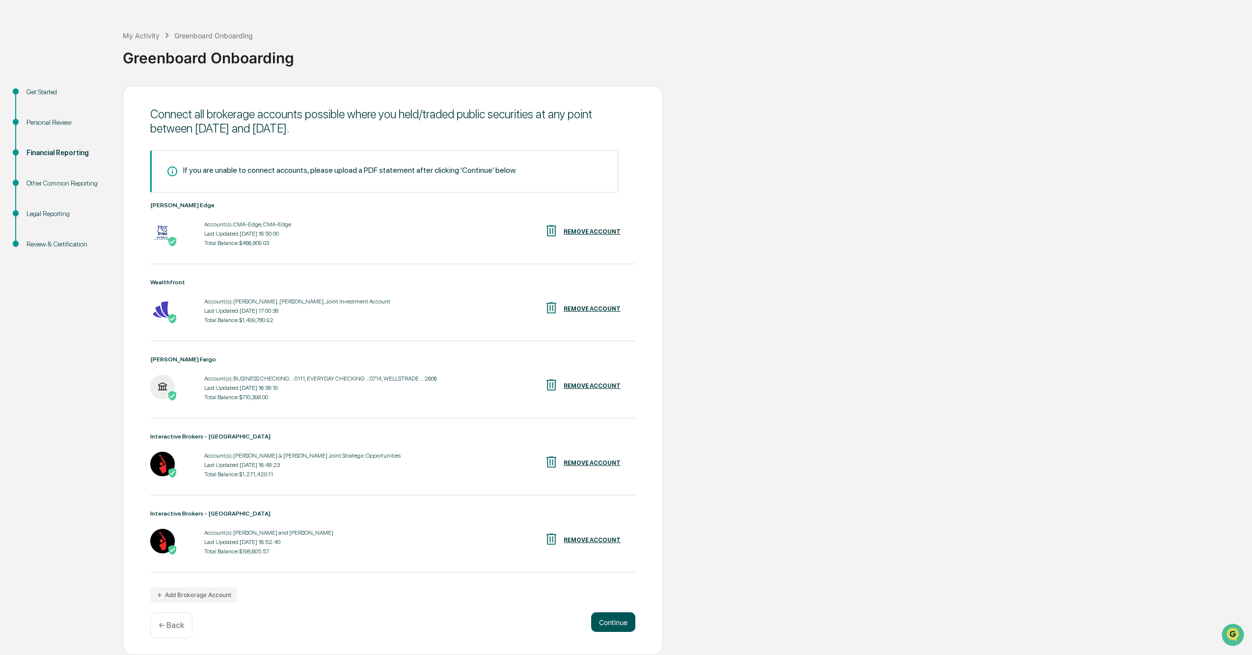
click at [612, 534] on button "Continue" at bounding box center [613, 622] width 44 height 20
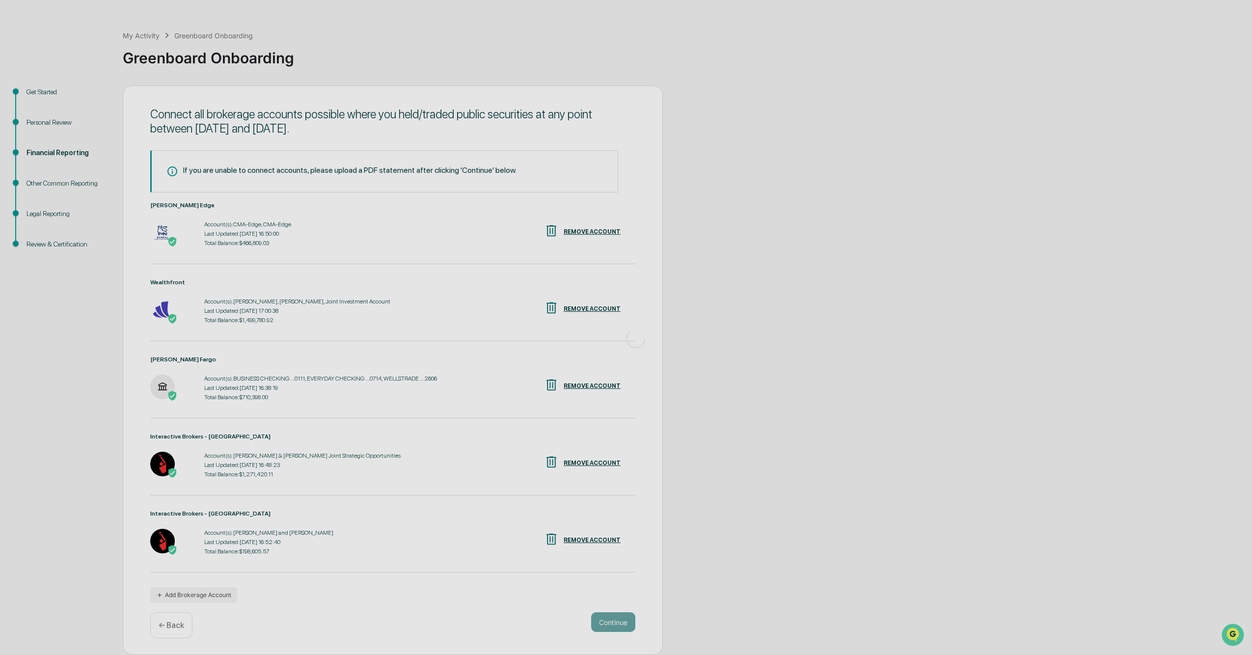
scroll to position [0, 0]
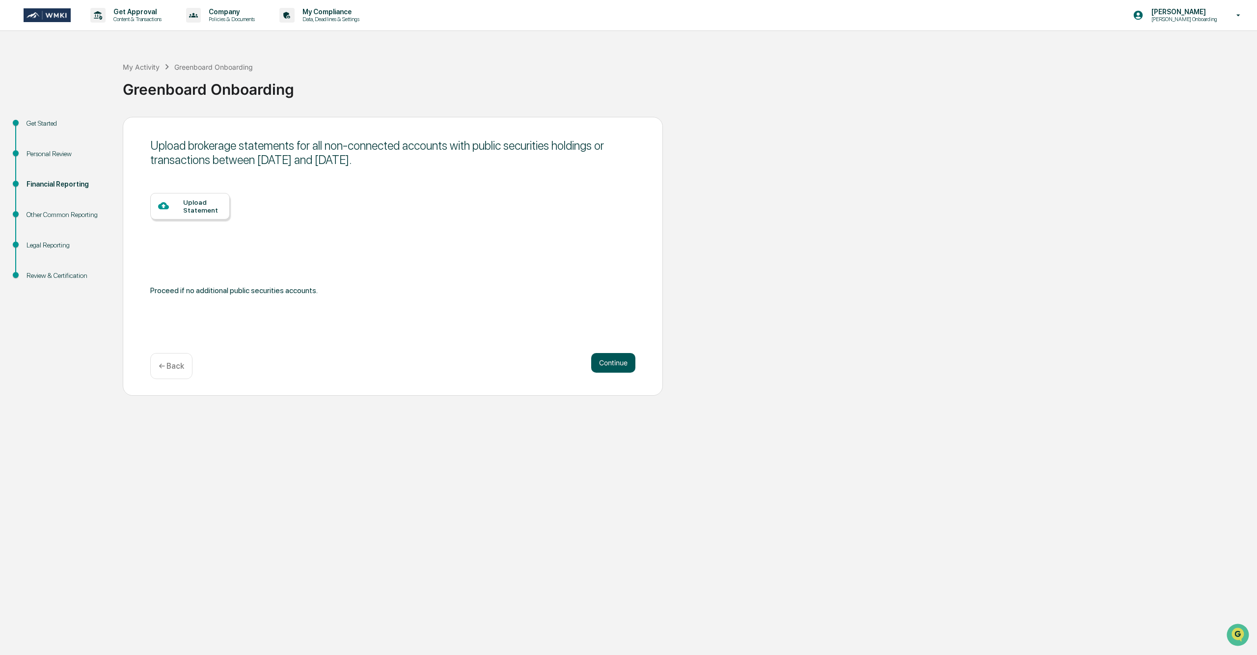
click at [620, 361] on button "Continue" at bounding box center [613, 363] width 44 height 20
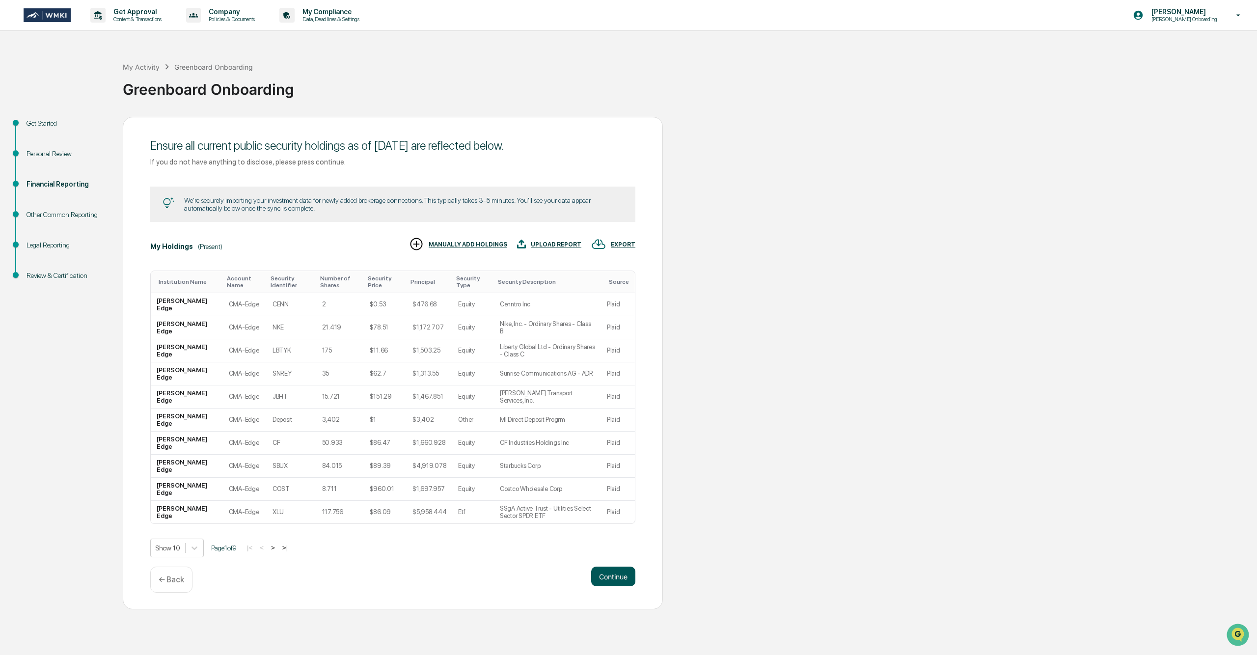
click at [614, 534] on button "Continue" at bounding box center [613, 577] width 44 height 20
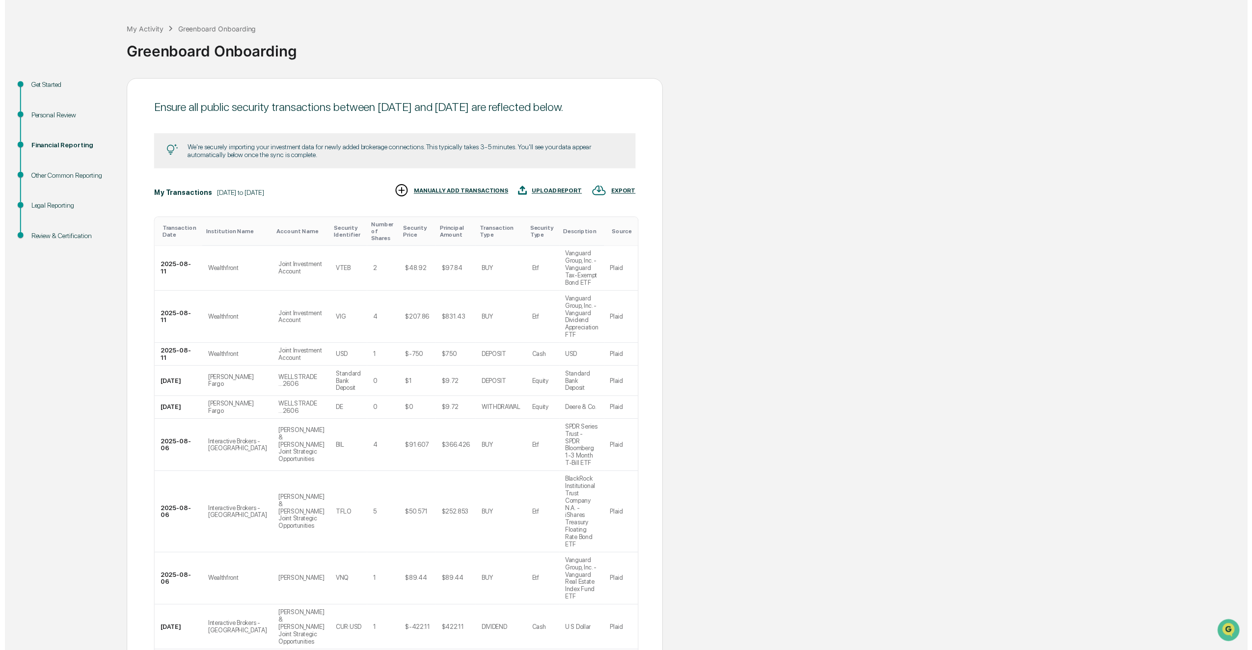
scroll to position [65, 0]
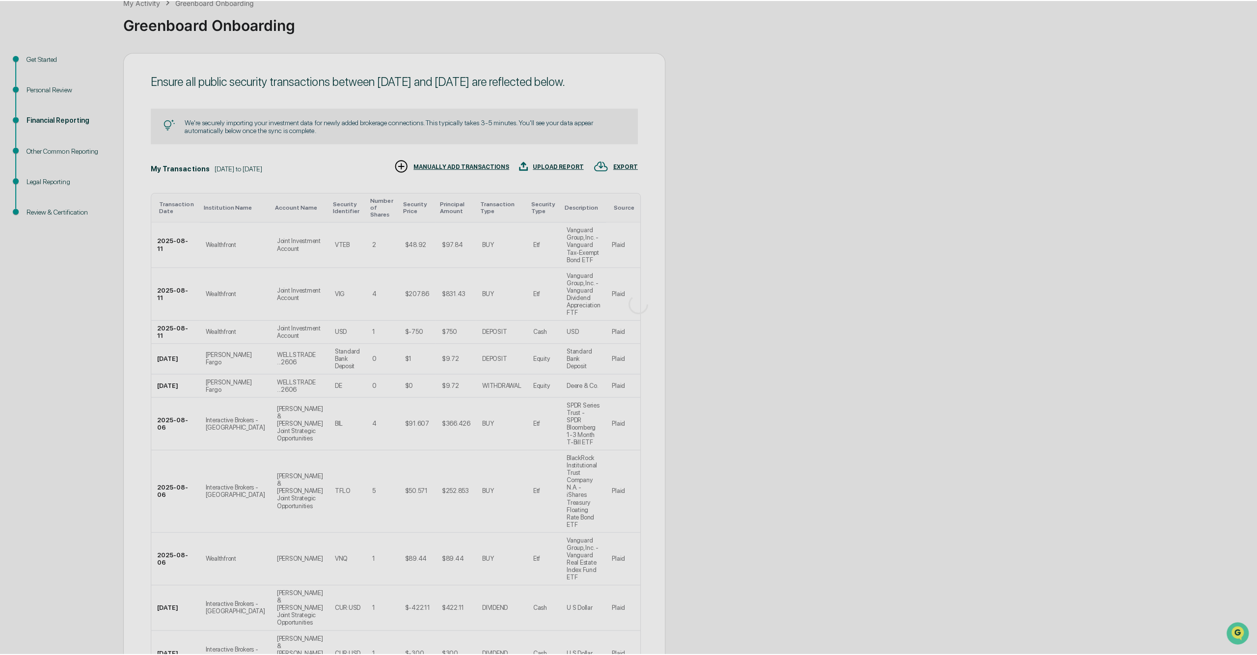
scroll to position [0, 0]
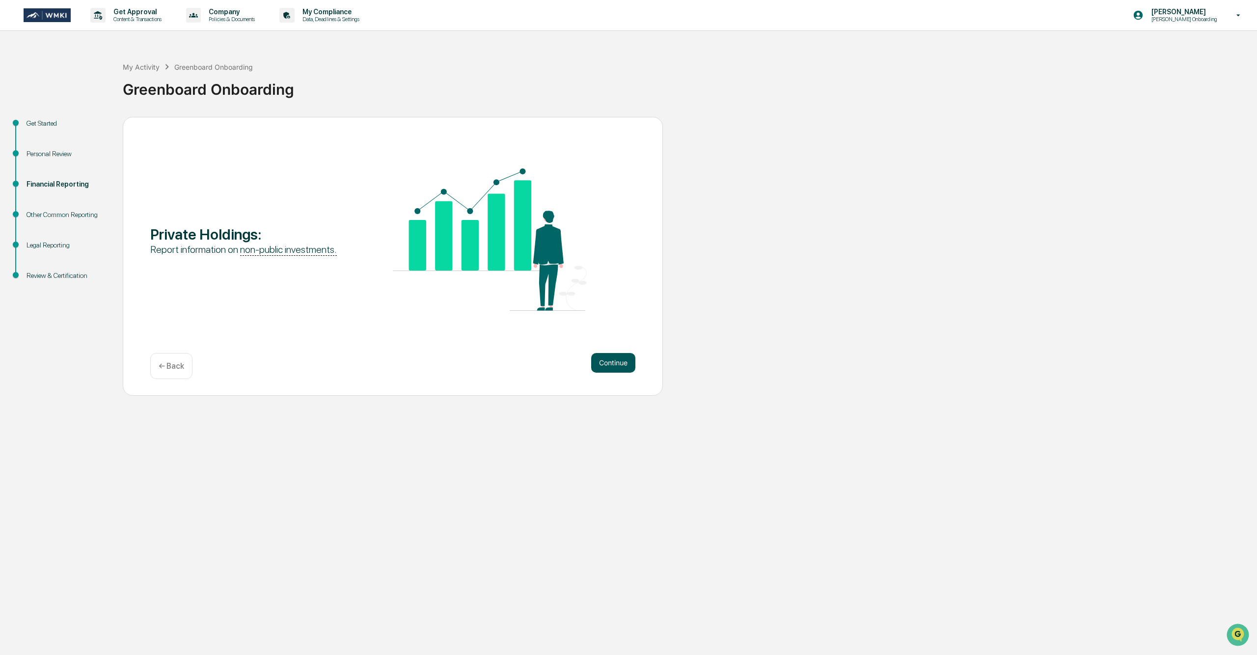
click at [605, 364] on button "Continue" at bounding box center [613, 363] width 44 height 20
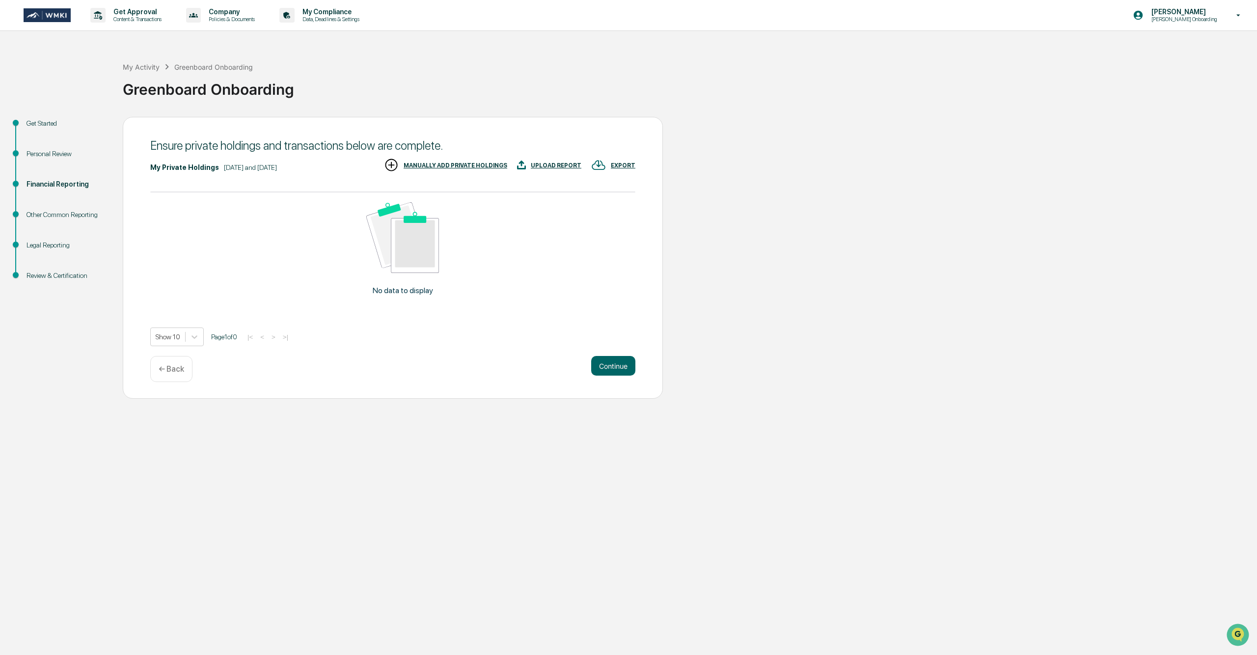
click at [468, 165] on div "MANUALLY ADD PRIVATE HOLDINGS" at bounding box center [456, 165] width 104 height 7
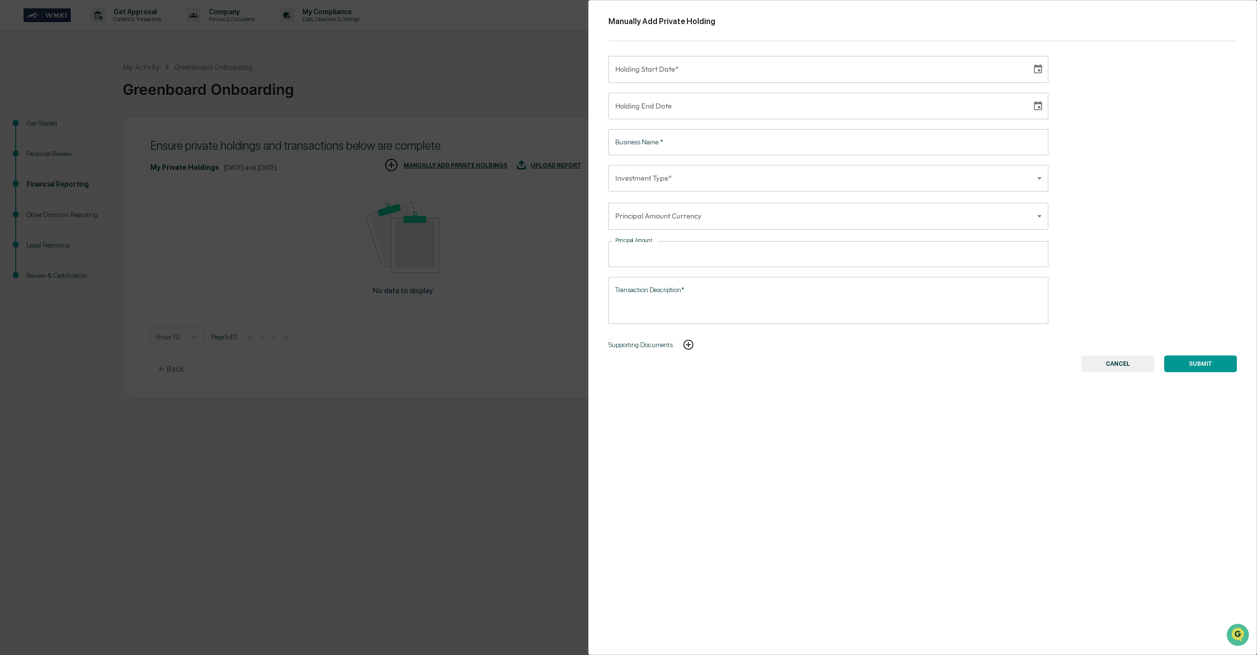
type input "**********"
click at [688, 72] on input "**********" at bounding box center [816, 69] width 416 height 27
